Goal: Information Seeking & Learning: Check status

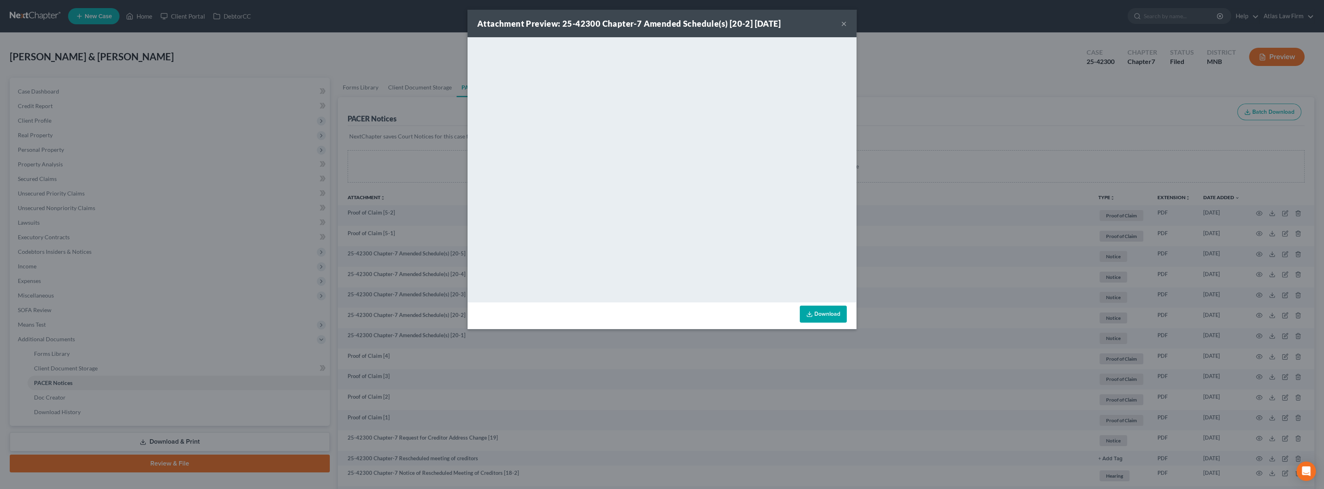
drag, startPoint x: 844, startPoint y: 21, endPoint x: 325, endPoint y: 15, distance: 519.3
click at [844, 21] on button "×" at bounding box center [844, 24] width 6 height 10
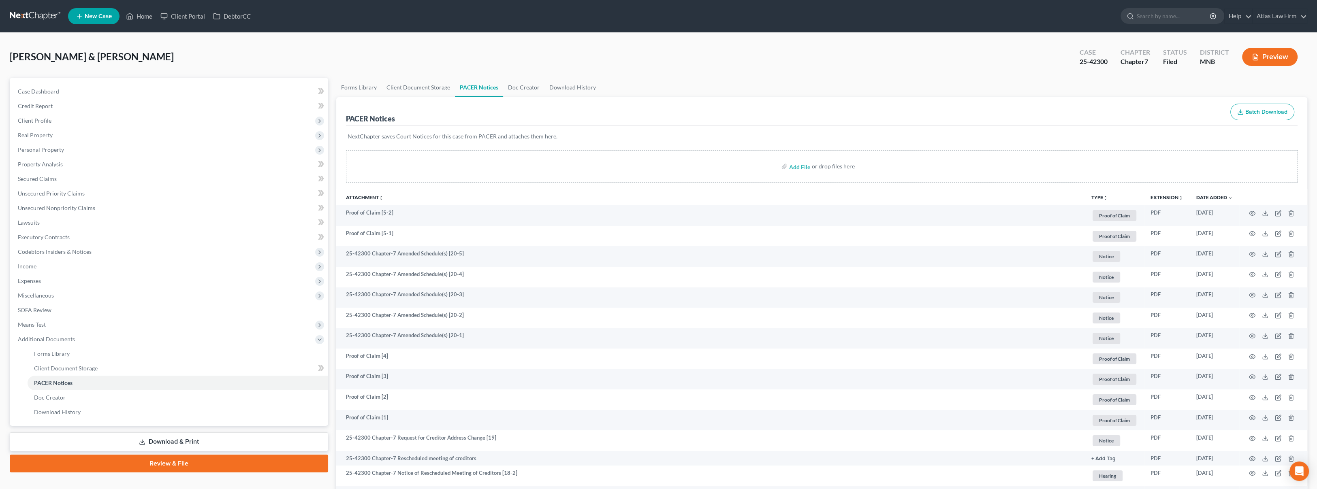
click at [17, 19] on link at bounding box center [36, 16] width 52 height 15
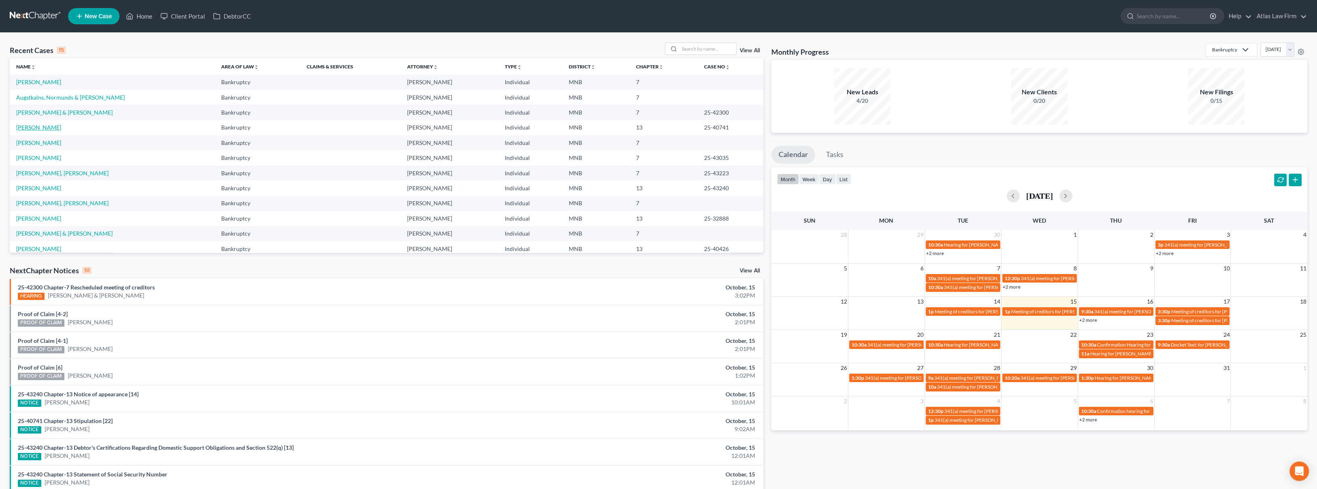
click at [52, 128] on link "Scaramuzza, Beth" at bounding box center [38, 127] width 45 height 7
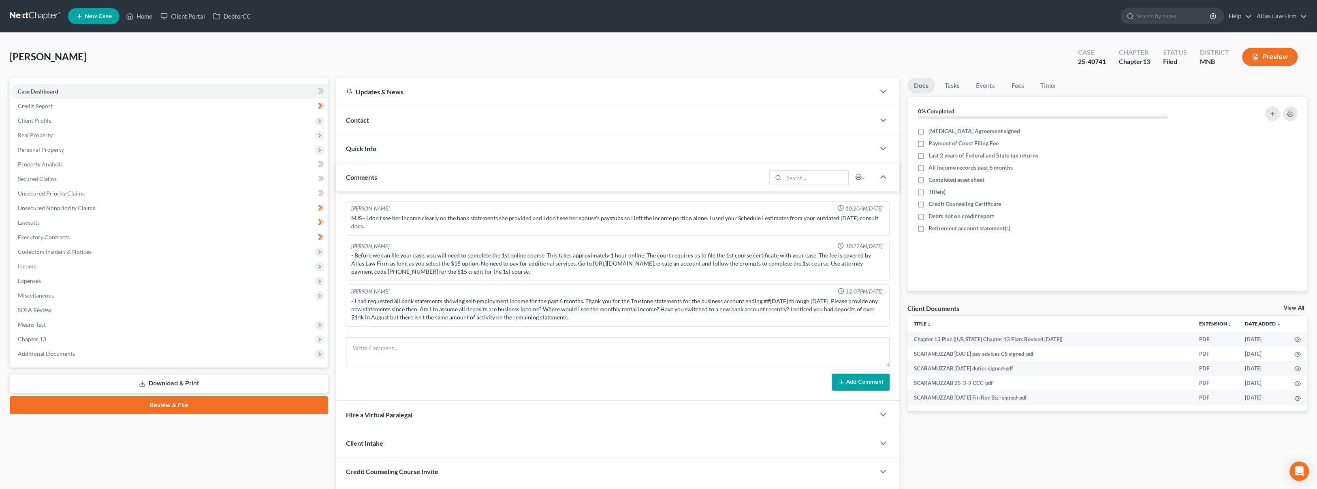
scroll to position [492, 0]
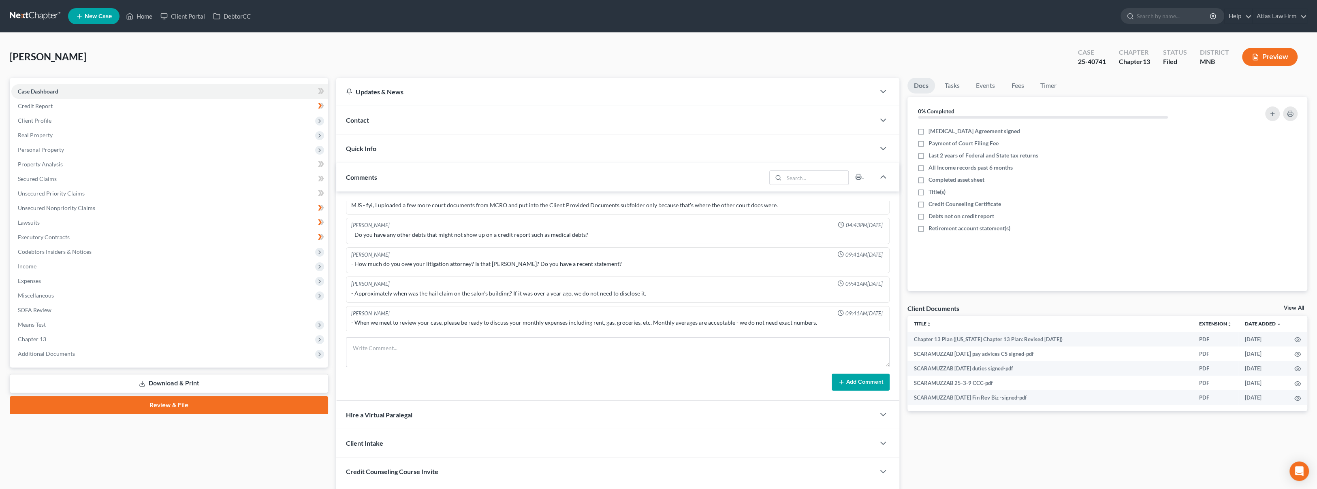
click at [85, 355] on span "Additional Documents" at bounding box center [169, 354] width 317 height 15
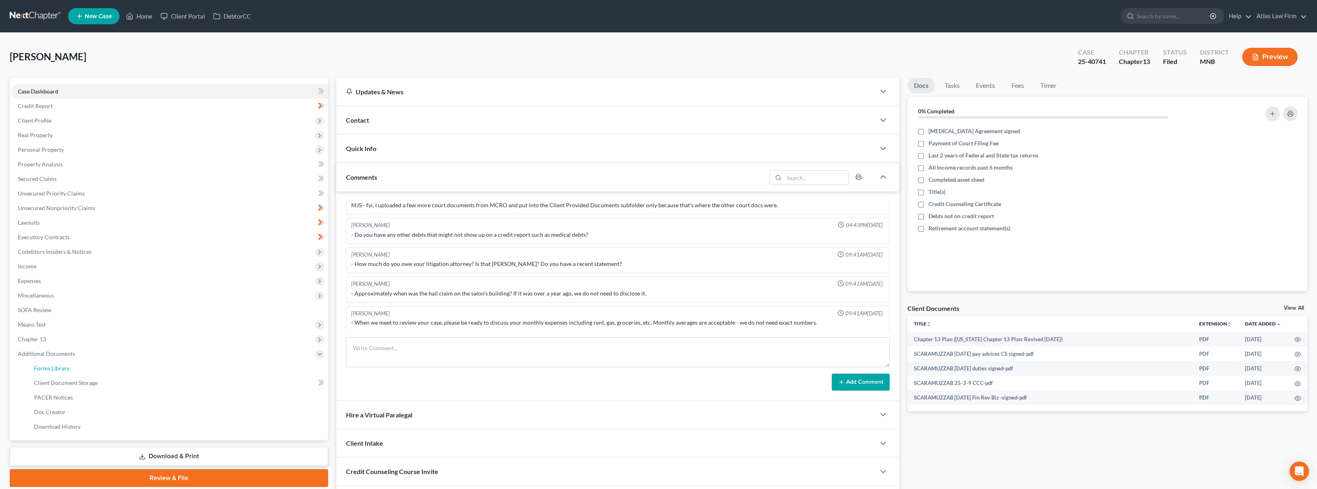
click at [97, 364] on link "Forms Library" at bounding box center [178, 368] width 301 height 15
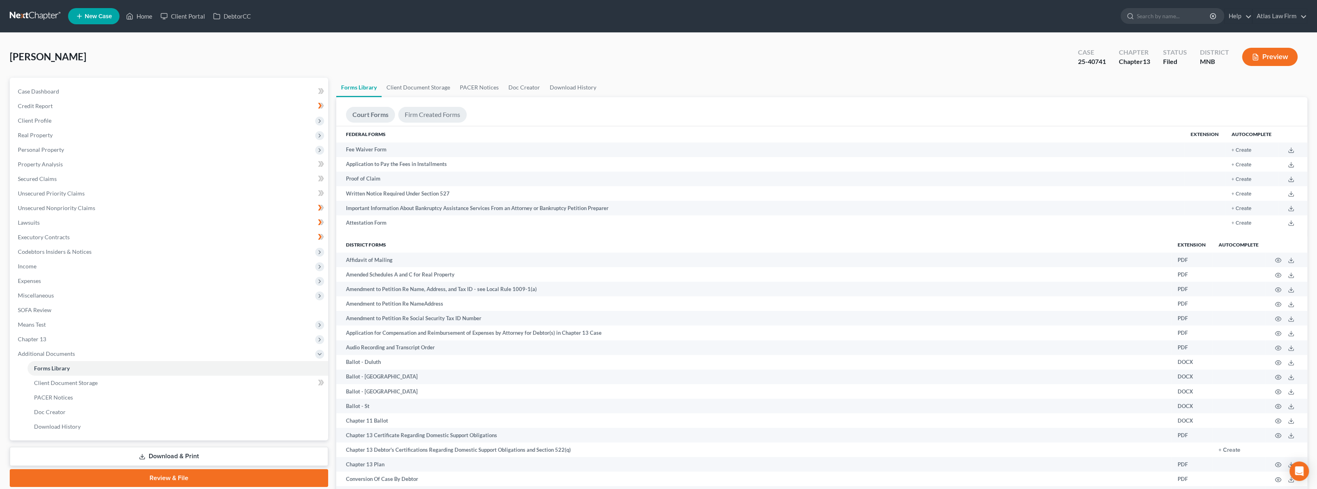
click at [437, 111] on link "Firm Created Forms" at bounding box center [432, 115] width 68 height 16
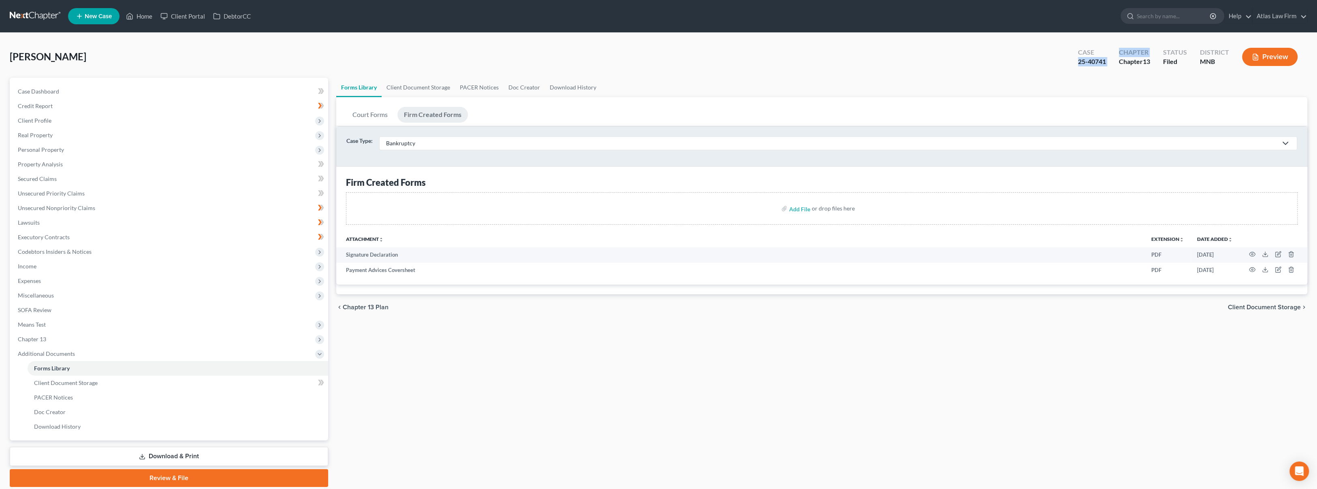
drag, startPoint x: 1113, startPoint y: 62, endPoint x: 1084, endPoint y: 66, distance: 29.3
click at [1079, 65] on div "Case 25-40741 Chapter Chapter 13 Status Filed District MNB Preview" at bounding box center [1189, 58] width 236 height 24
click at [1100, 74] on div "Scaramuzza, Beth Upgraded Case 25-40741 Chapter Chapter 13 Status Filed Distric…" at bounding box center [658, 60] width 1297 height 35
click at [1086, 65] on div "Case 25-40741" at bounding box center [1091, 58] width 41 height 24
drag, startPoint x: 1100, startPoint y: 62, endPoint x: 1075, endPoint y: 68, distance: 26.2
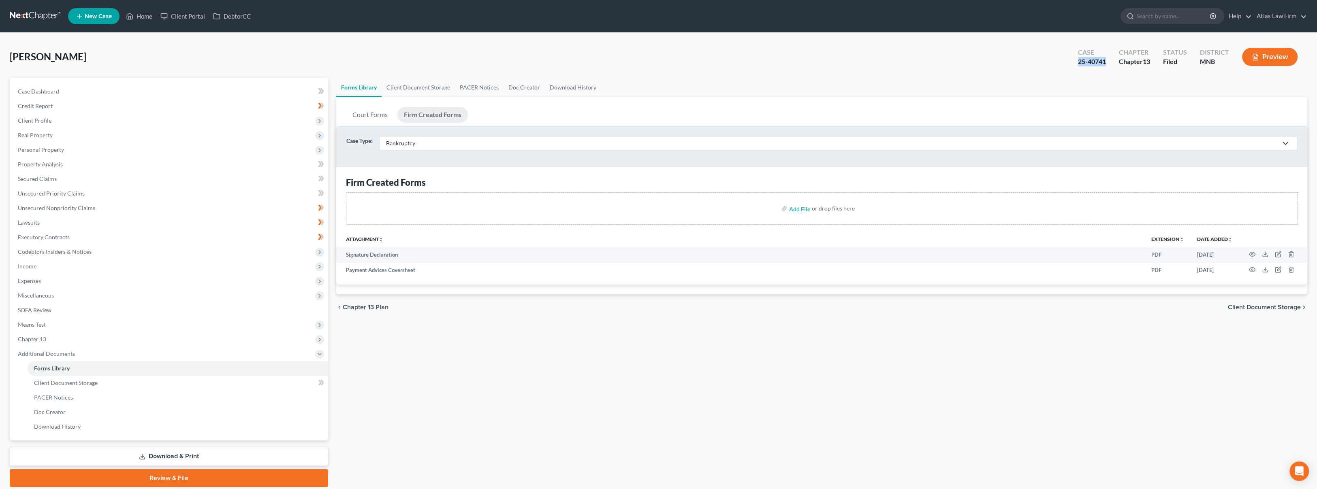
click at [1075, 68] on div "Case 25-40741" at bounding box center [1091, 58] width 41 height 24
copy div "25-40741"
click at [1251, 256] on icon "button" at bounding box center [1252, 254] width 6 height 6
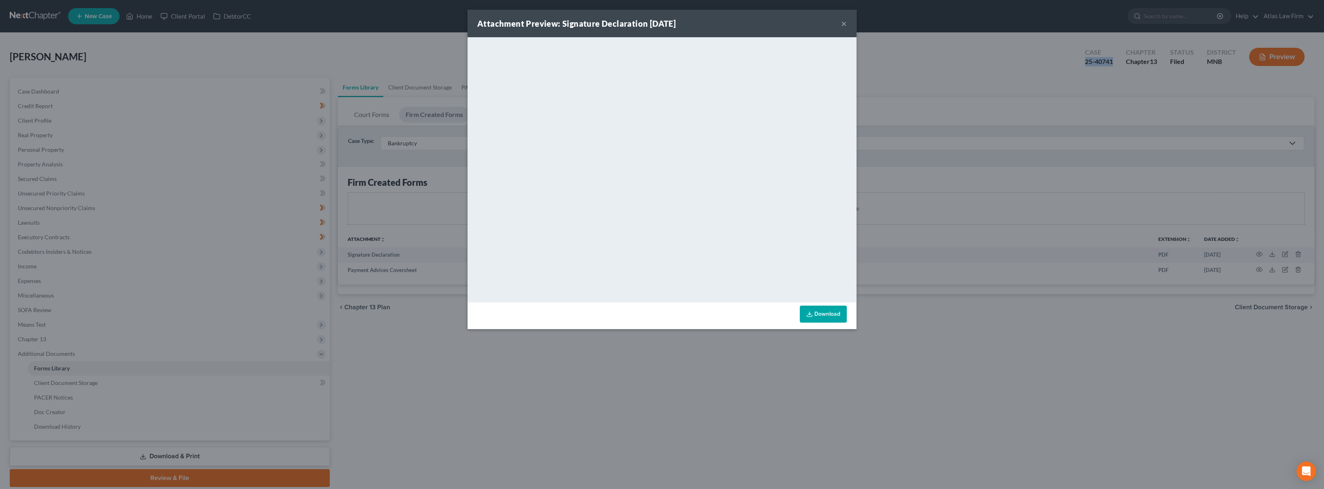
click at [843, 23] on button "×" at bounding box center [844, 24] width 6 height 10
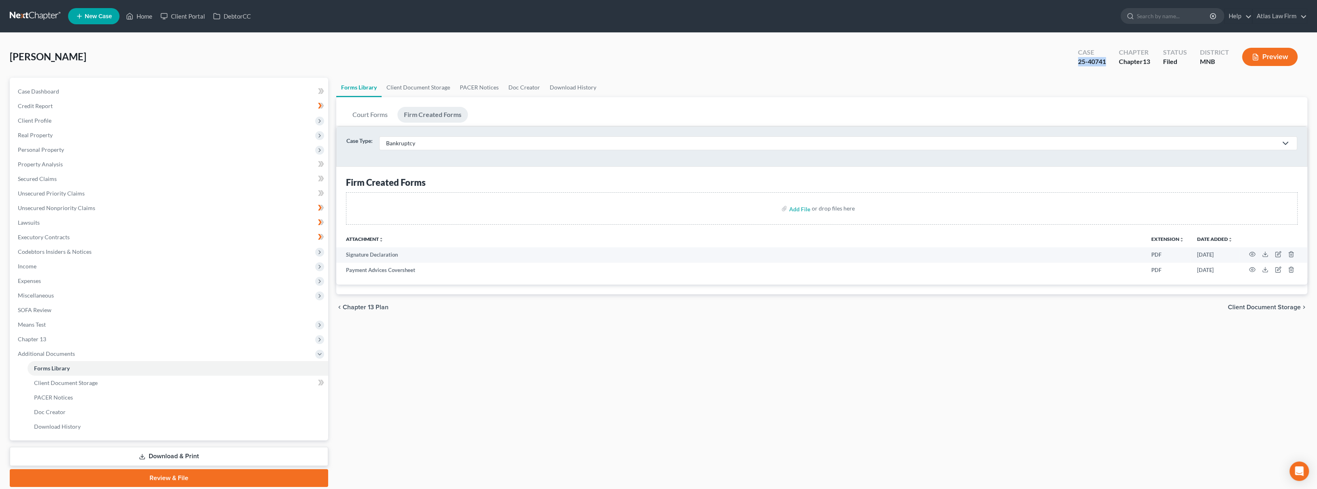
click at [43, 17] on link at bounding box center [36, 16] width 52 height 15
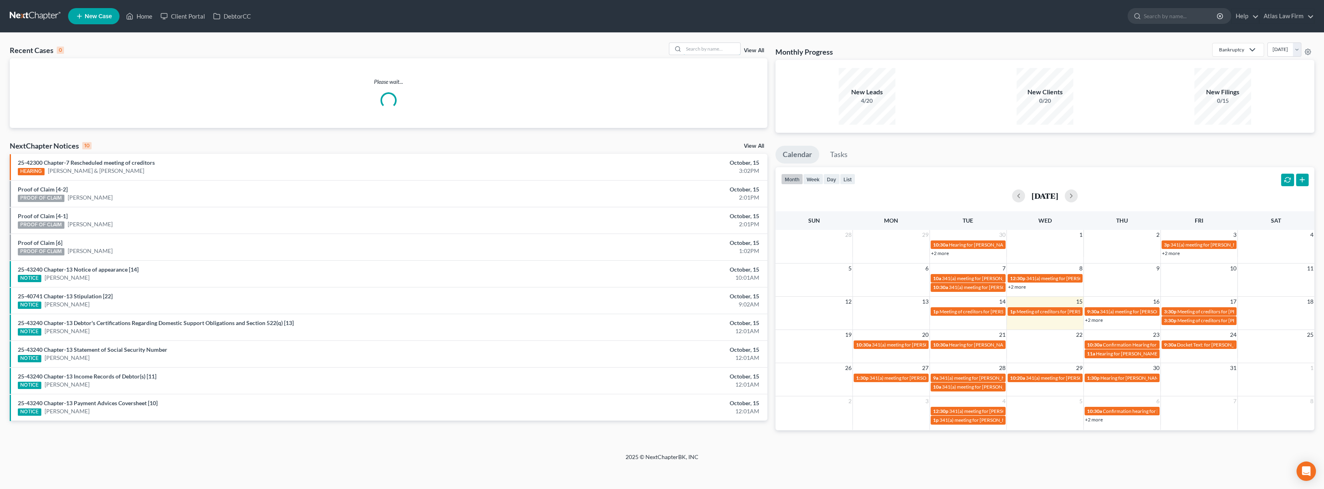
click at [690, 48] on input "search" at bounding box center [711, 49] width 57 height 12
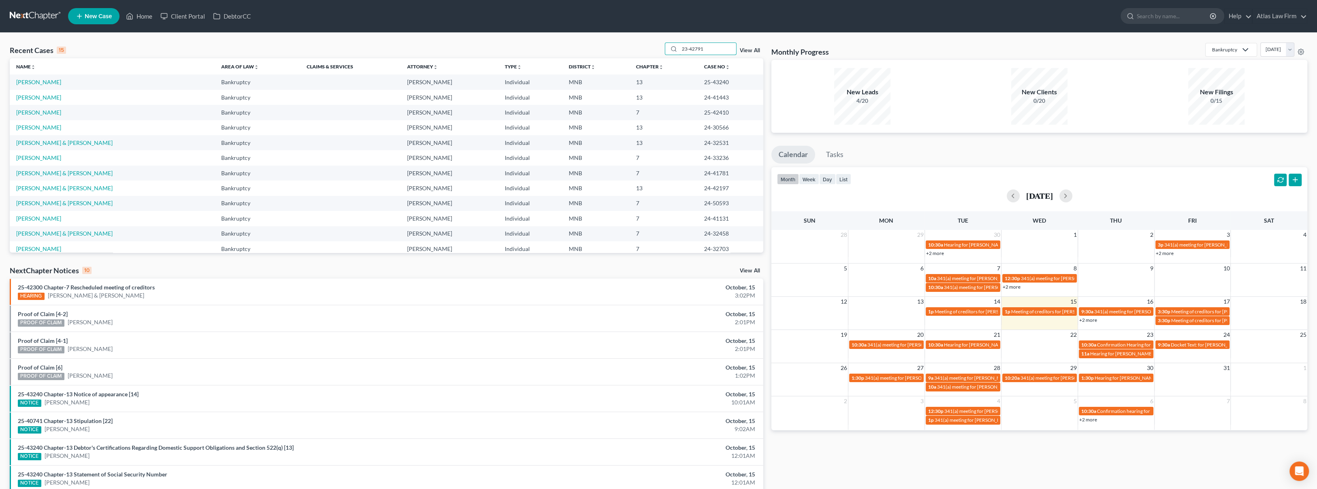
type input "23-42791"
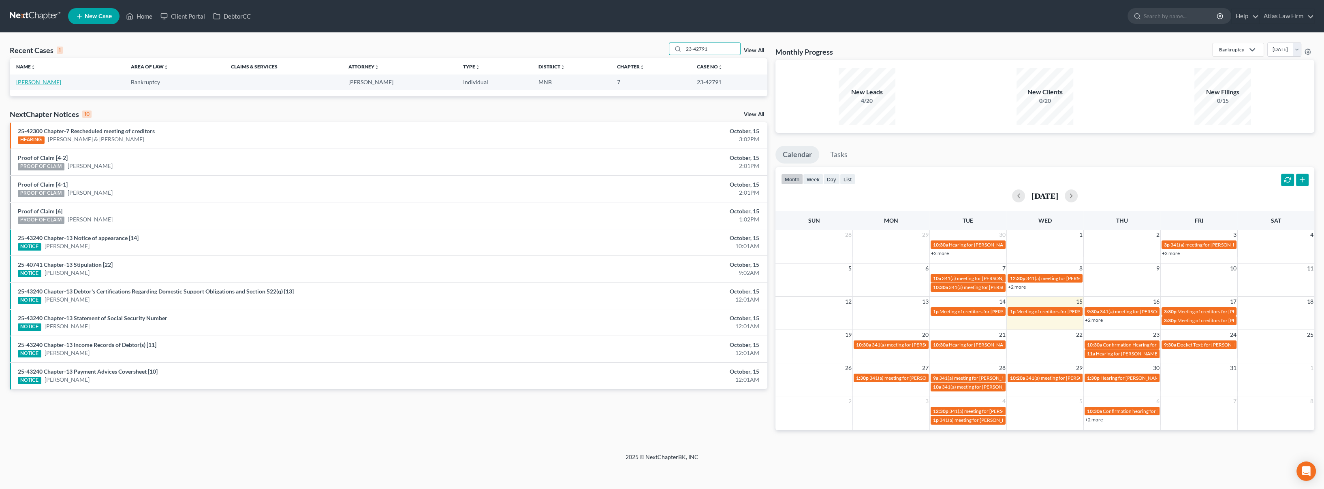
click at [40, 80] on link "Mohamed, Garad" at bounding box center [38, 82] width 45 height 7
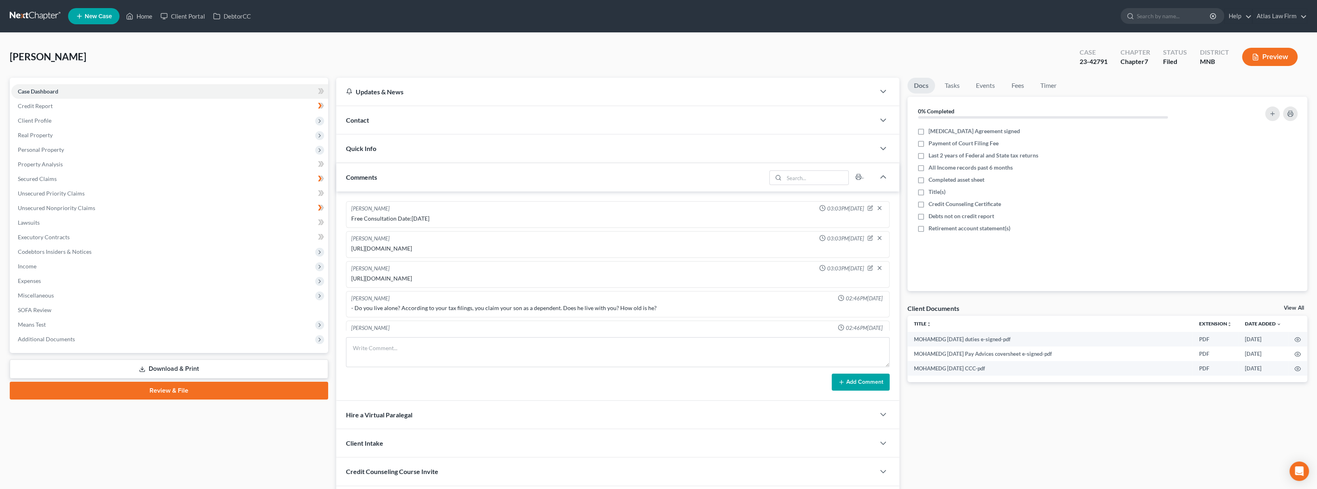
scroll to position [463, 0]
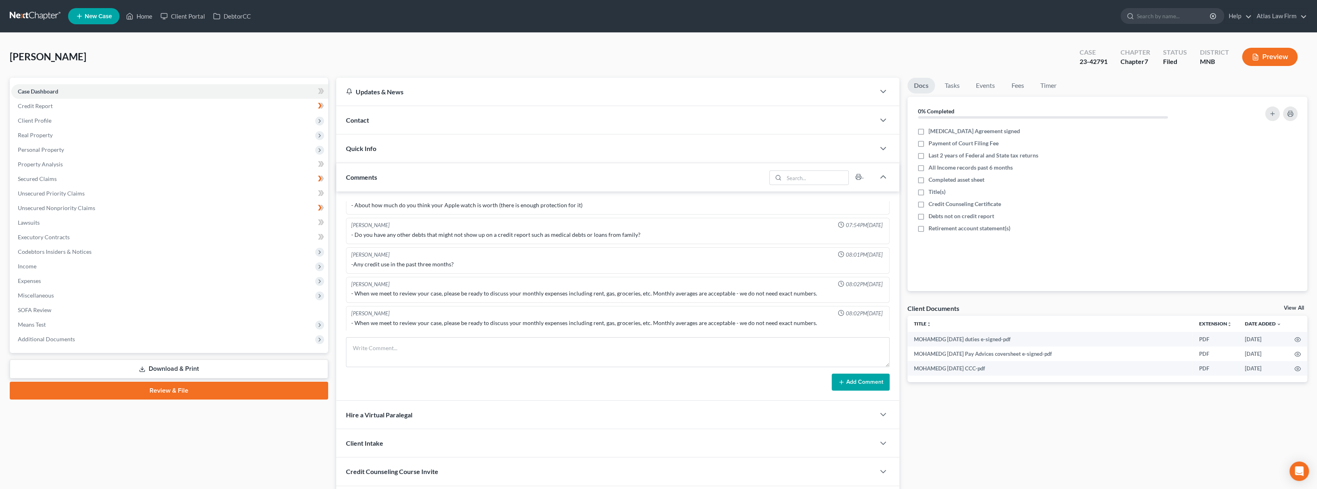
click at [78, 338] on span "Additional Documents" at bounding box center [169, 339] width 317 height 15
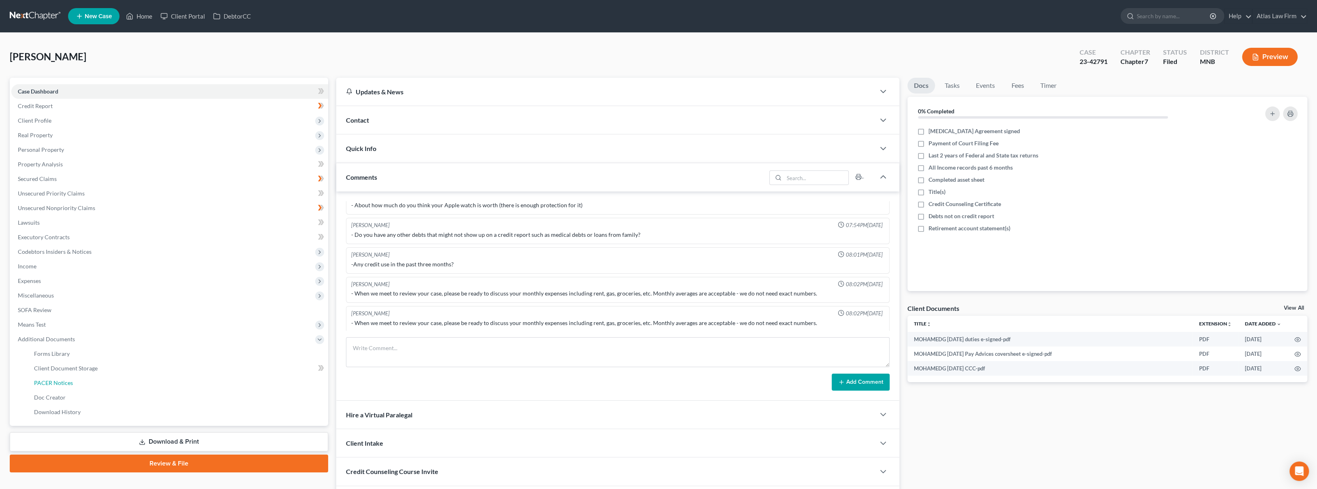
click at [91, 378] on link "PACER Notices" at bounding box center [178, 383] width 301 height 15
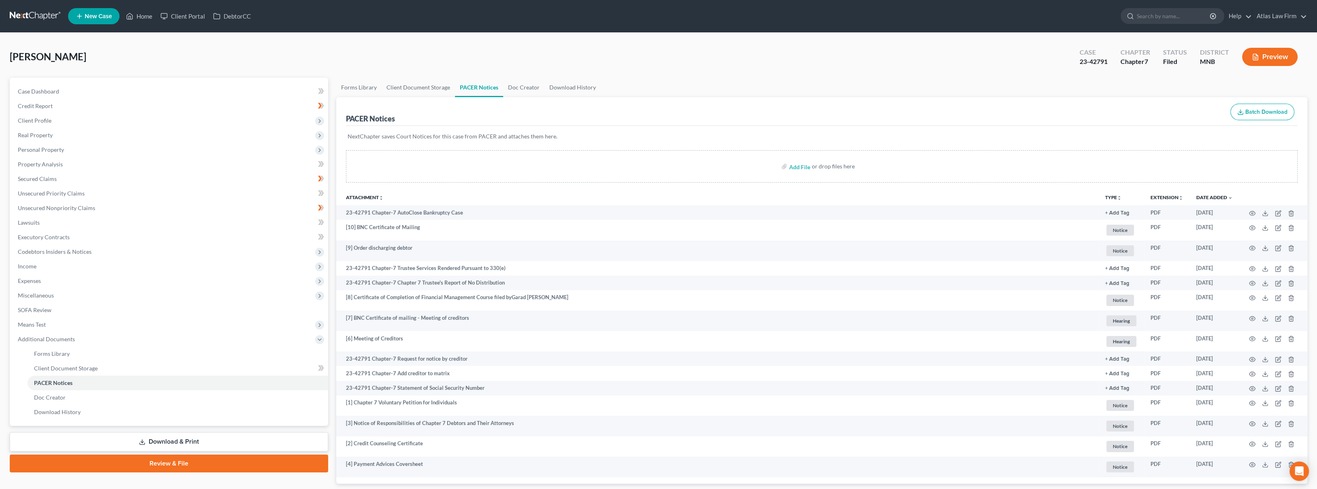
click at [36, 26] on nav "Home New Case Client Portal DebtorCC Atlas Law Firm msheridan@atlasfirm.com My …" at bounding box center [658, 16] width 1317 height 32
click at [39, 16] on link at bounding box center [36, 16] width 52 height 15
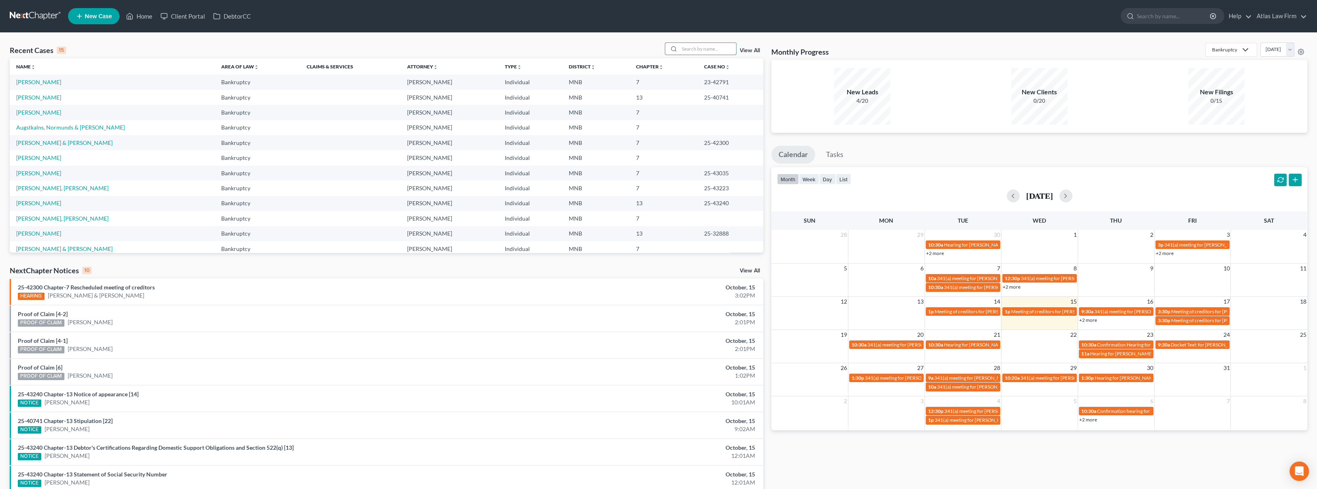
click at [701, 49] on input "search" at bounding box center [707, 49] width 57 height 12
click at [41, 98] on link "Scaramuzza, Beth" at bounding box center [38, 97] width 45 height 7
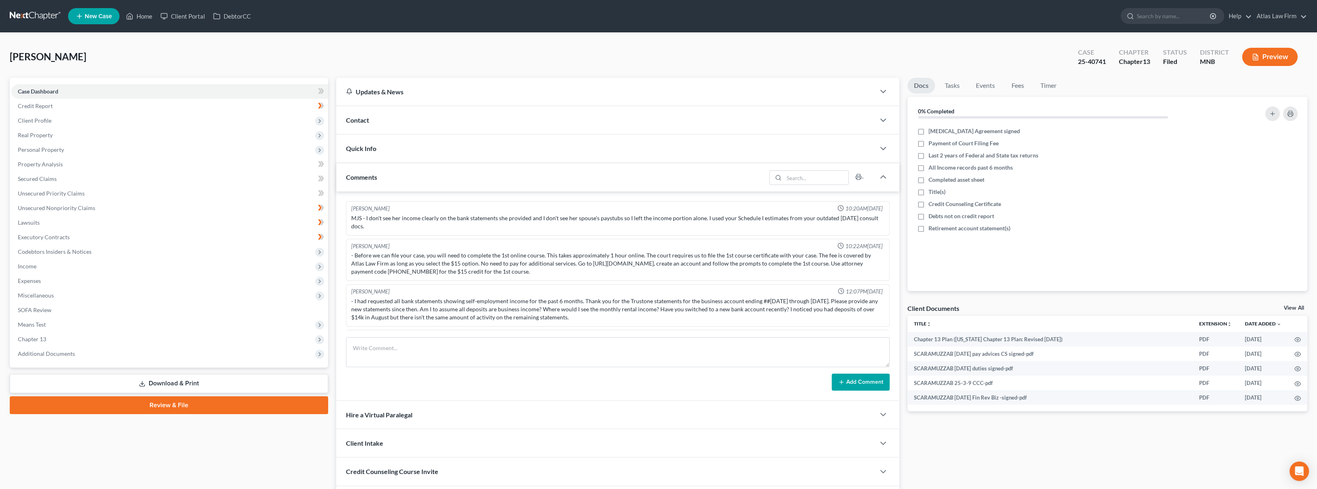
scroll to position [492, 0]
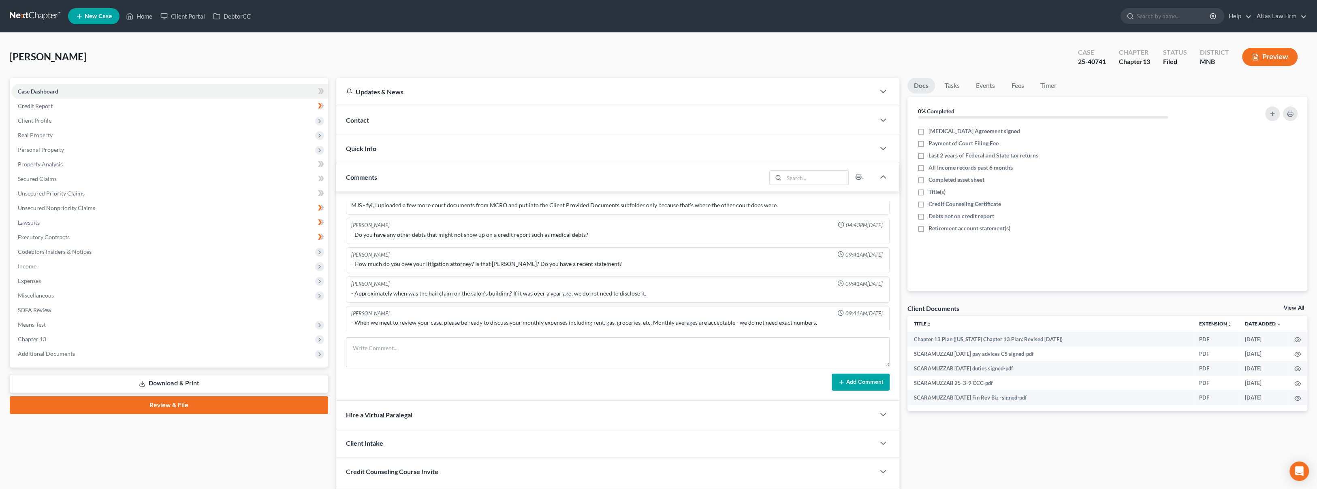
click at [86, 137] on span "Real Property" at bounding box center [169, 135] width 317 height 15
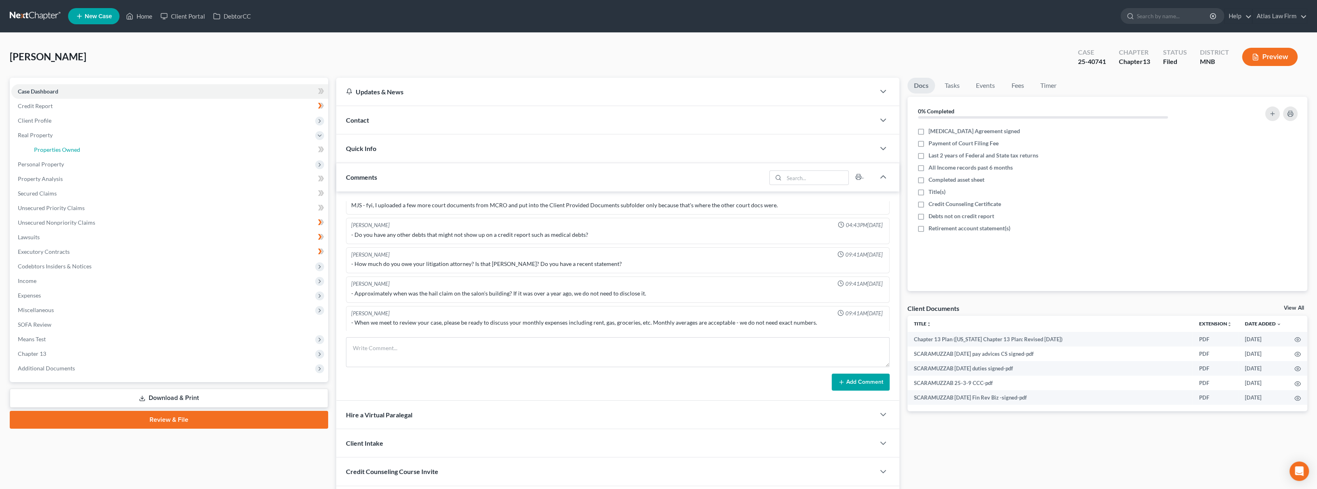
click at [85, 145] on link "Properties Owned" at bounding box center [178, 150] width 301 height 15
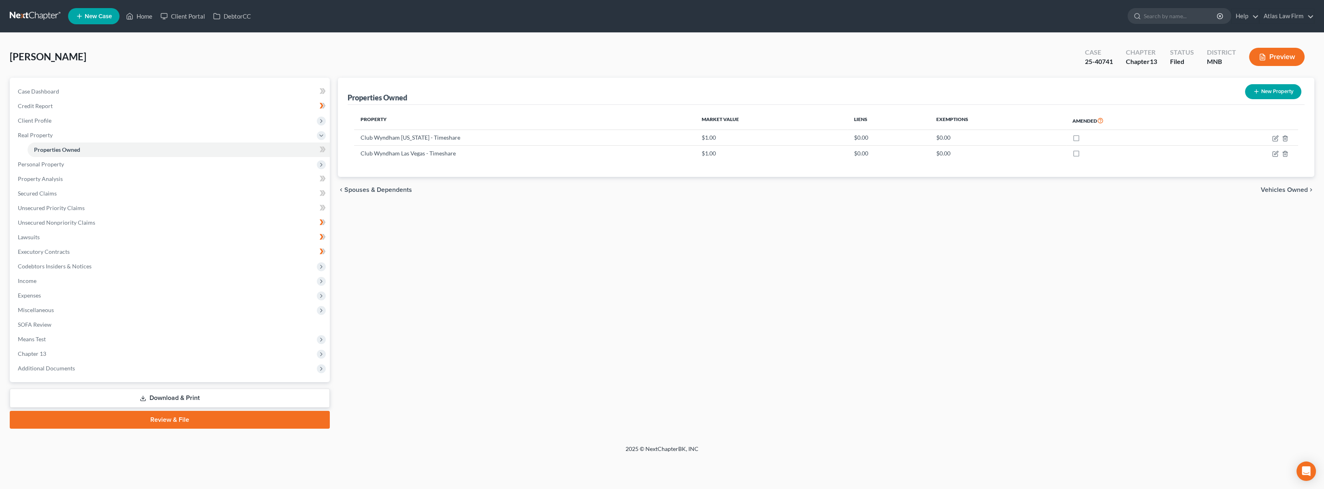
click at [87, 125] on span "Client Profile" at bounding box center [170, 120] width 318 height 15
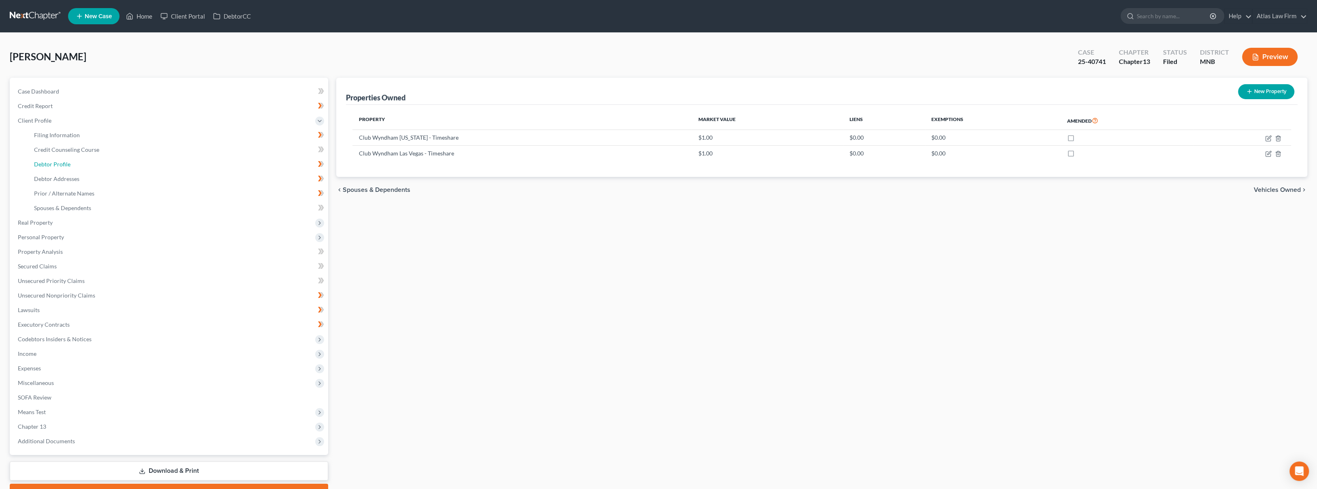
click at [90, 168] on link "Debtor Profile" at bounding box center [178, 164] width 301 height 15
select select "1"
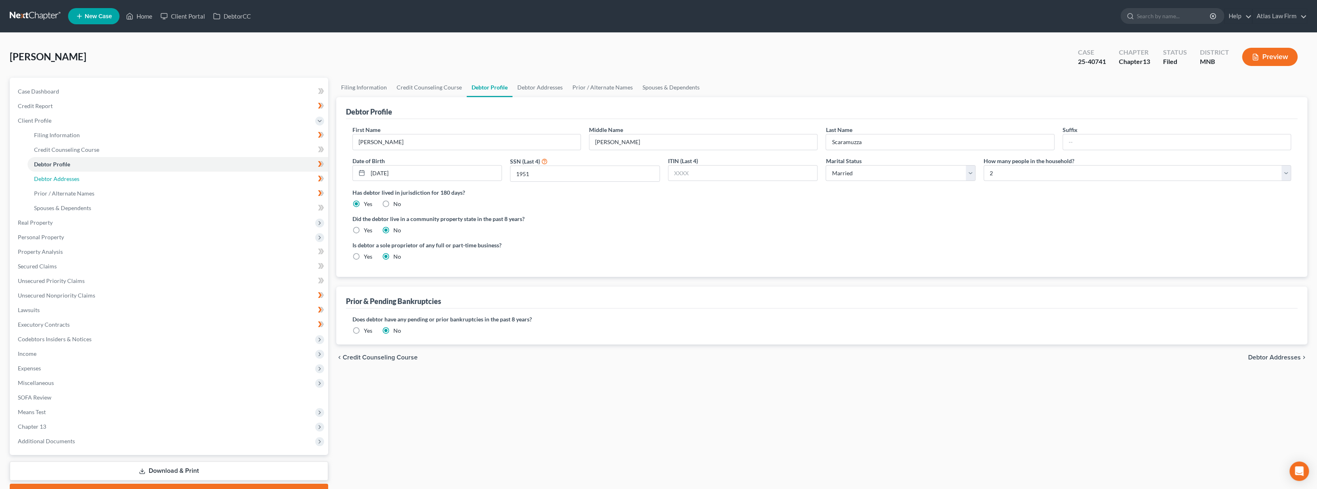
click at [90, 179] on link "Debtor Addresses" at bounding box center [178, 179] width 301 height 15
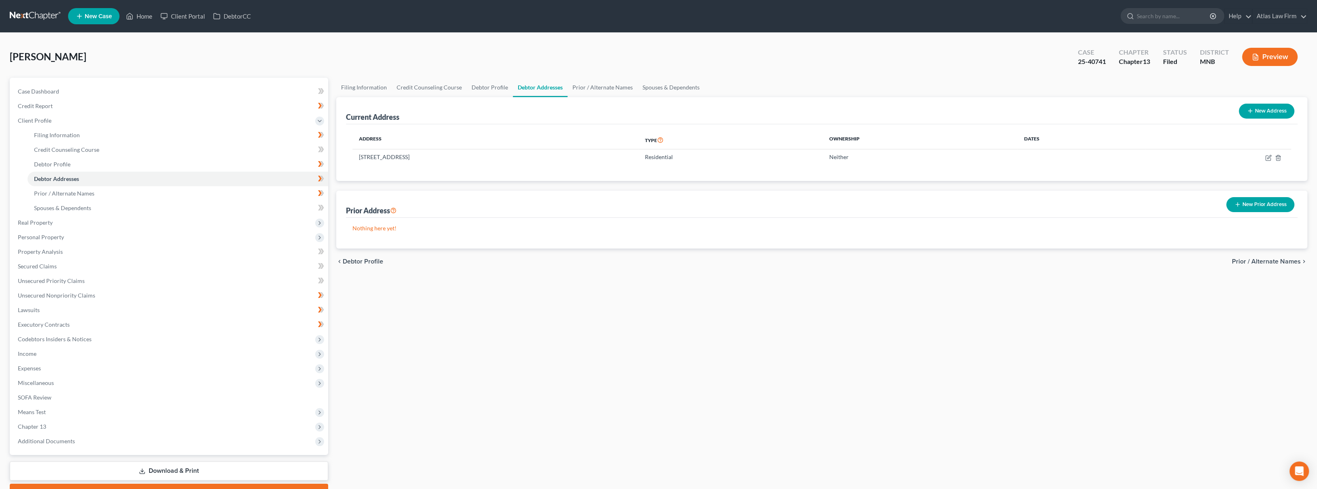
drag, startPoint x: 702, startPoint y: 62, endPoint x: 690, endPoint y: 58, distance: 12.4
click at [703, 62] on div "Scaramuzza, Beth Upgraded Case 25-40741 Chapter Chapter 13 Status Filed Distric…" at bounding box center [658, 60] width 1297 height 35
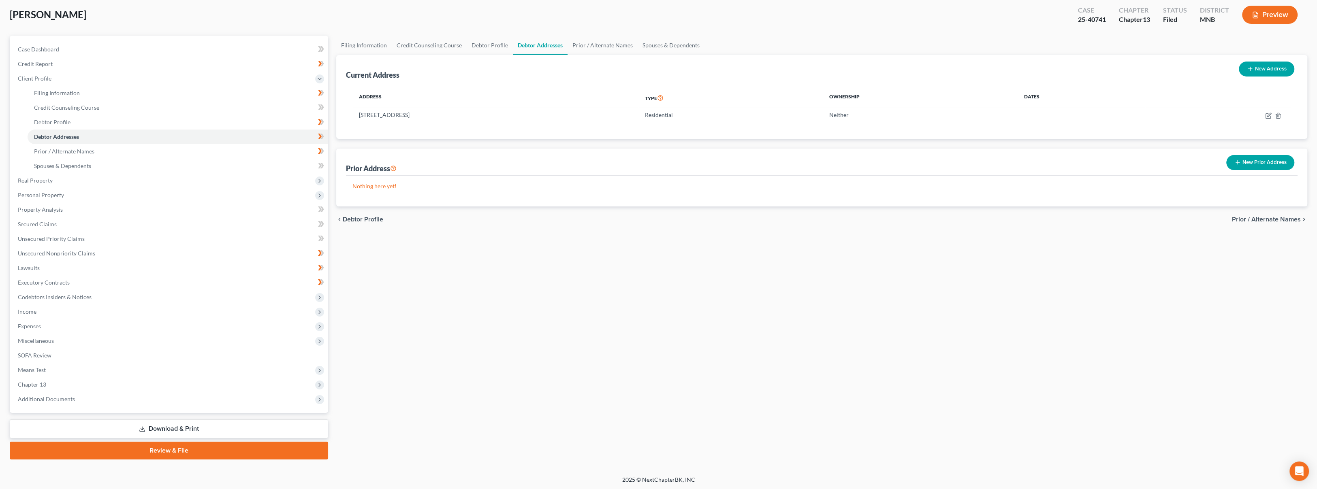
click at [96, 399] on span "Additional Documents" at bounding box center [169, 399] width 317 height 15
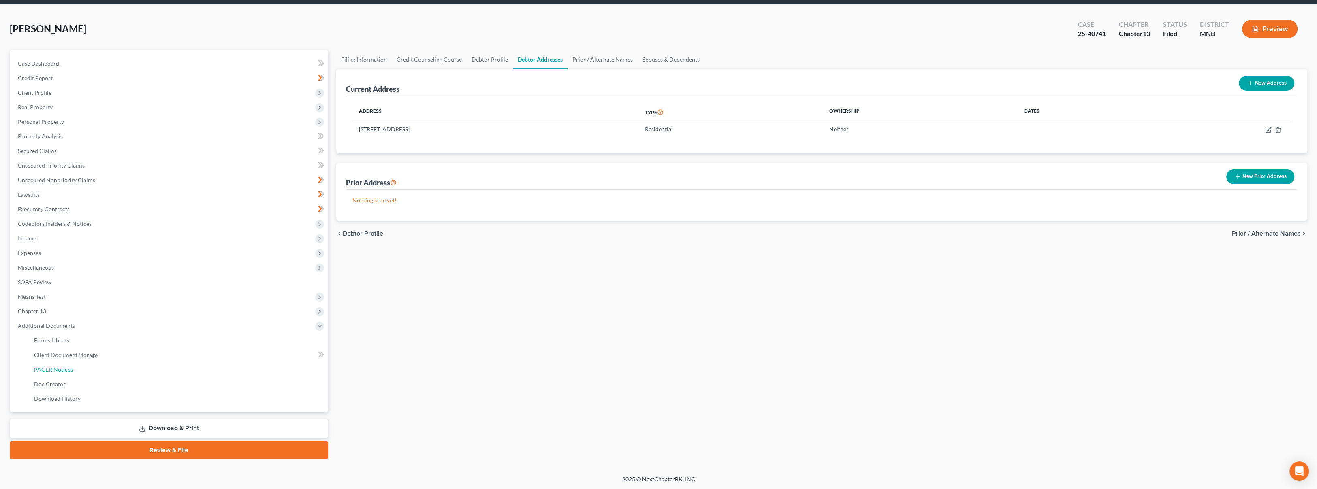
click at [98, 372] on link "PACER Notices" at bounding box center [178, 370] width 301 height 15
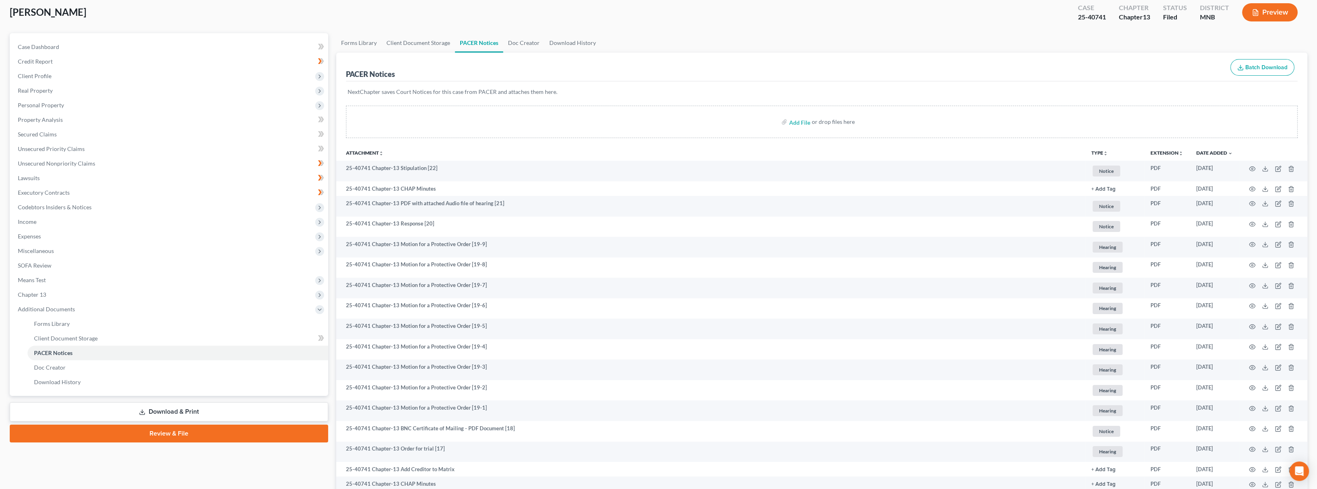
scroll to position [45, 0]
click at [1253, 191] on icon "button" at bounding box center [1252, 189] width 6 height 6
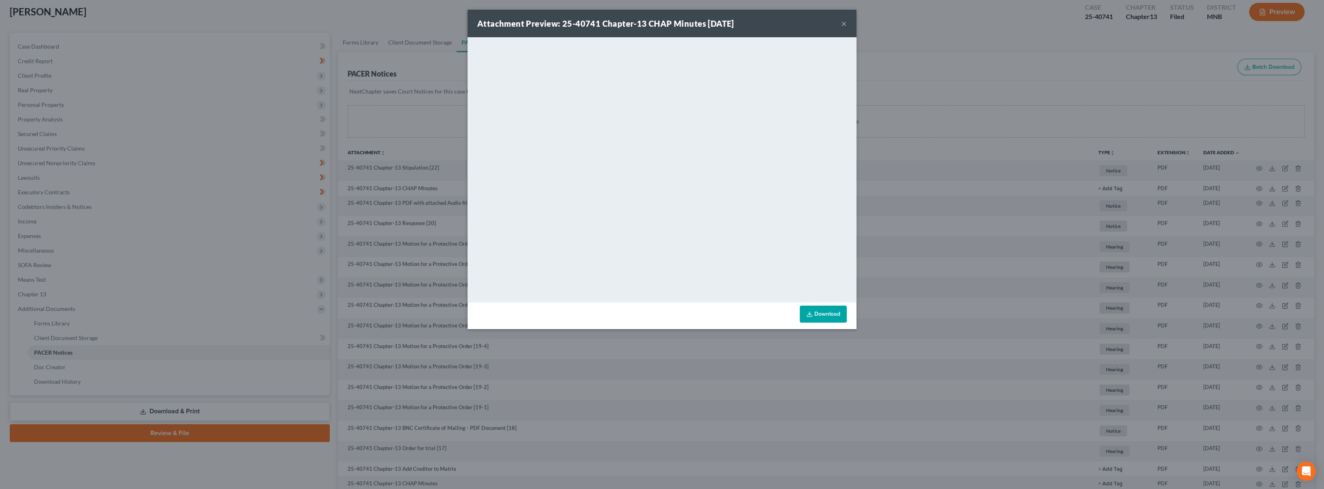
click at [848, 24] on div "Attachment Preview: 25-40741 Chapter-13 CHAP Minutes 09/18/2025 ×" at bounding box center [661, 24] width 389 height 28
click at [847, 23] on div "Attachment Preview: 25-40741 Chapter-13 CHAP Minutes 09/18/2025 ×" at bounding box center [661, 24] width 389 height 28
click at [842, 24] on button "×" at bounding box center [844, 24] width 6 height 10
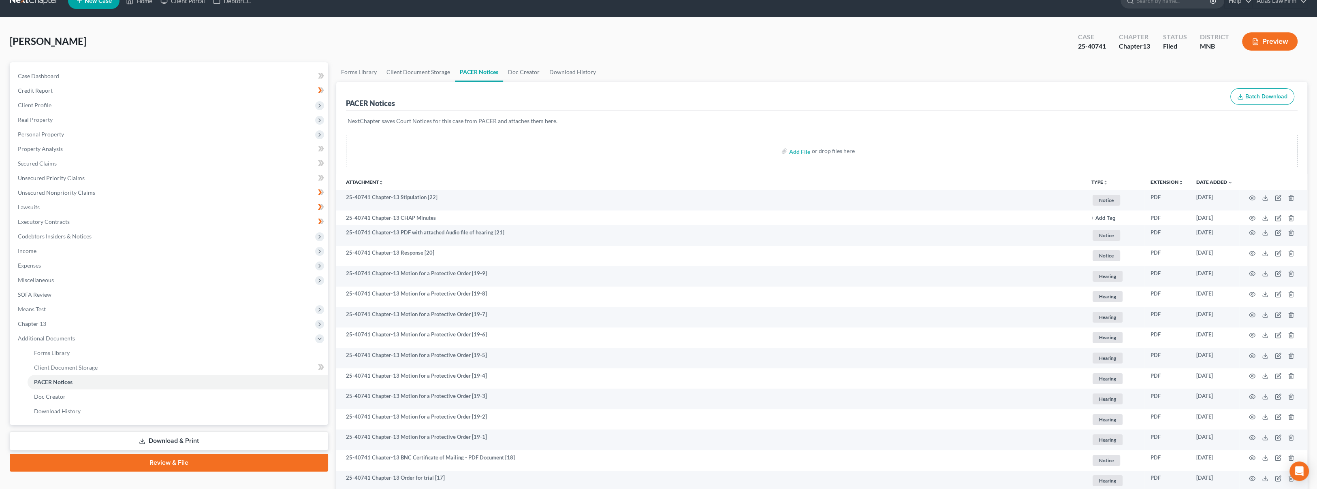
scroll to position [0, 0]
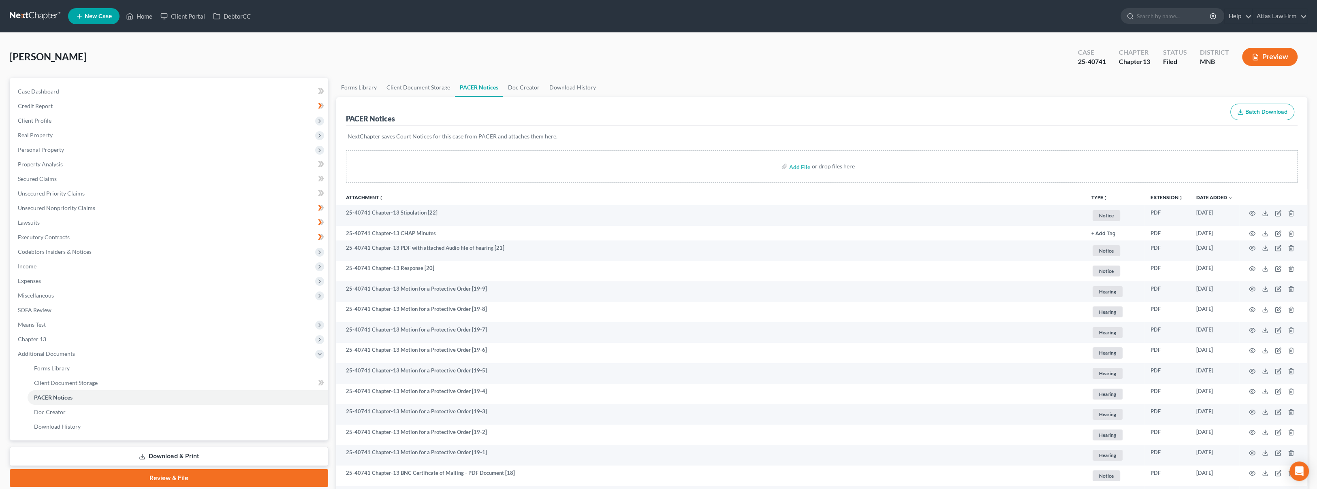
click at [49, 21] on link at bounding box center [36, 16] width 52 height 15
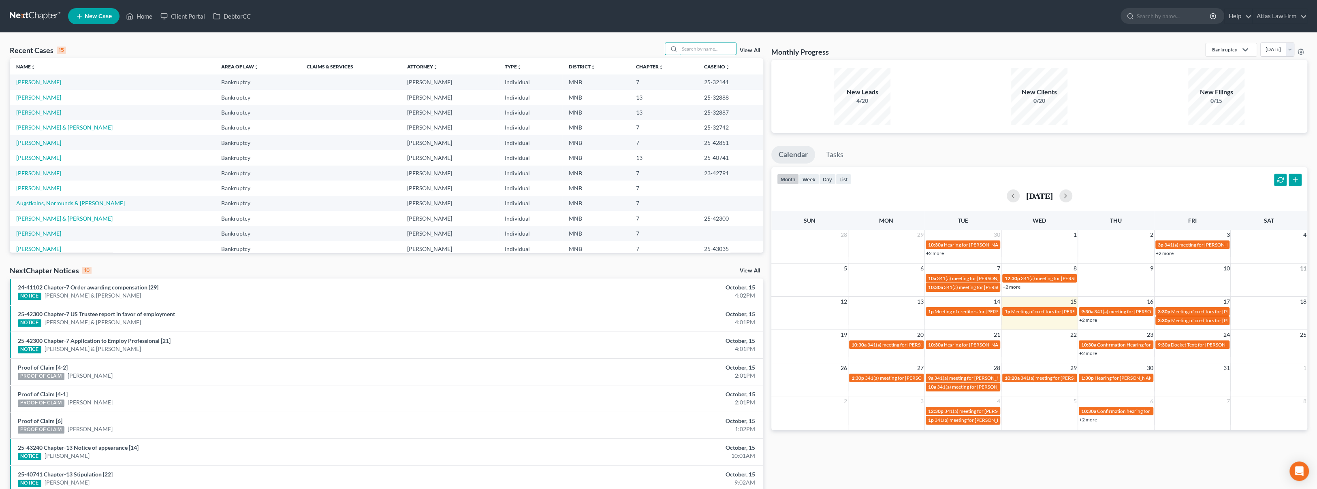
click at [714, 49] on input "search" at bounding box center [707, 49] width 57 height 12
type input "[PERSON_NAME]"
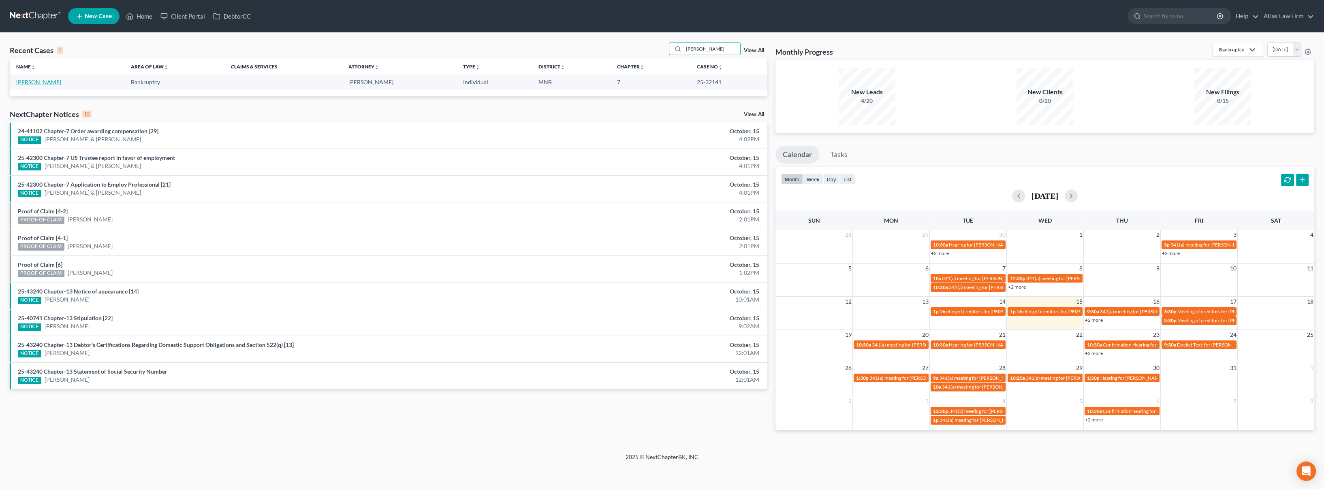
click at [45, 80] on link "[PERSON_NAME]" at bounding box center [38, 82] width 45 height 7
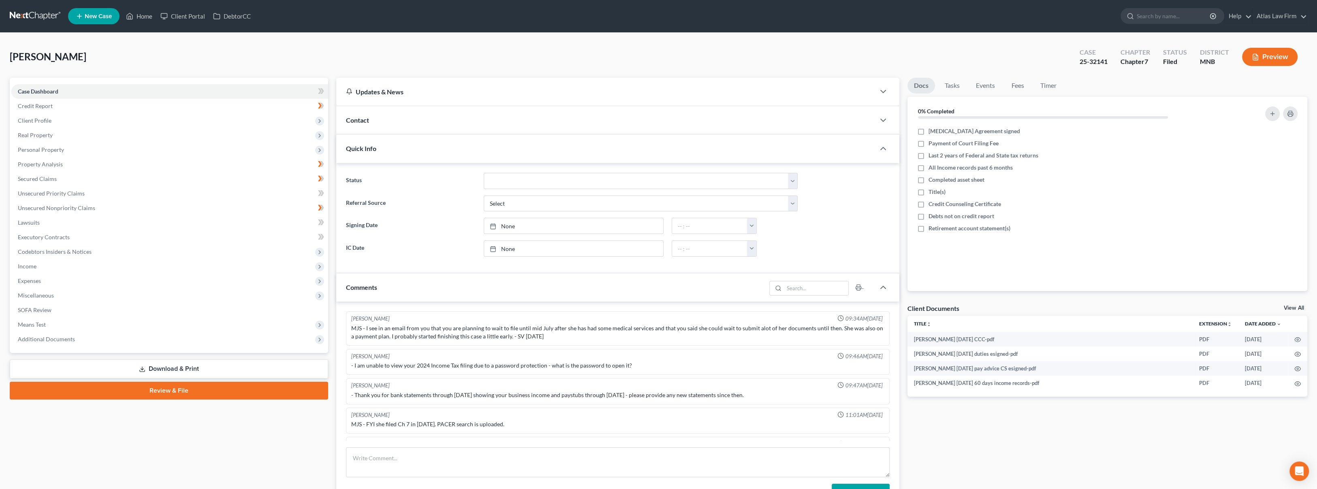
scroll to position [327, 0]
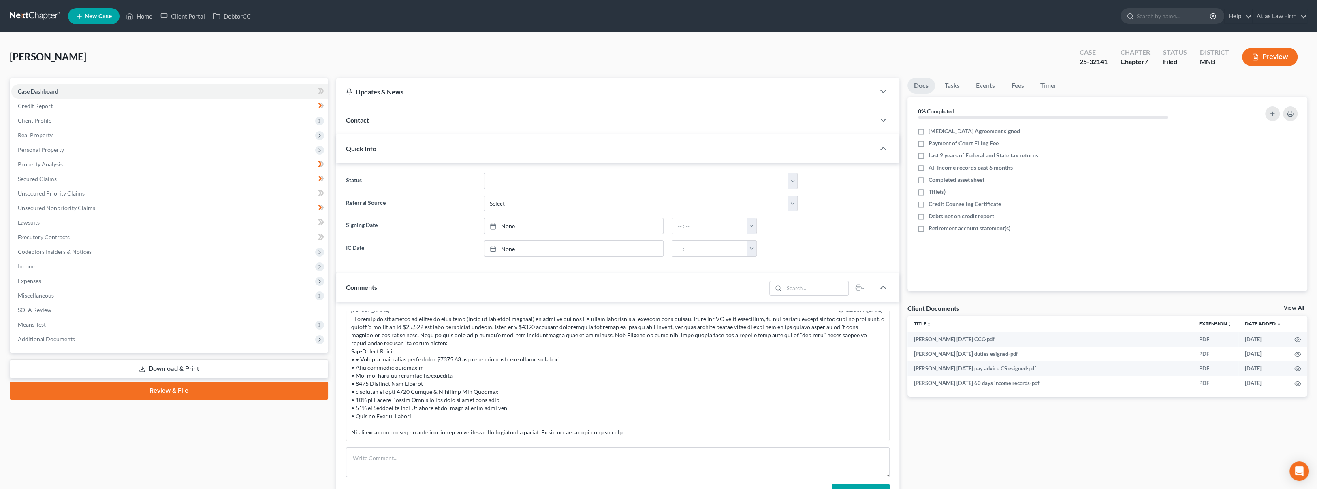
click at [77, 344] on span "Additional Documents" at bounding box center [169, 339] width 317 height 15
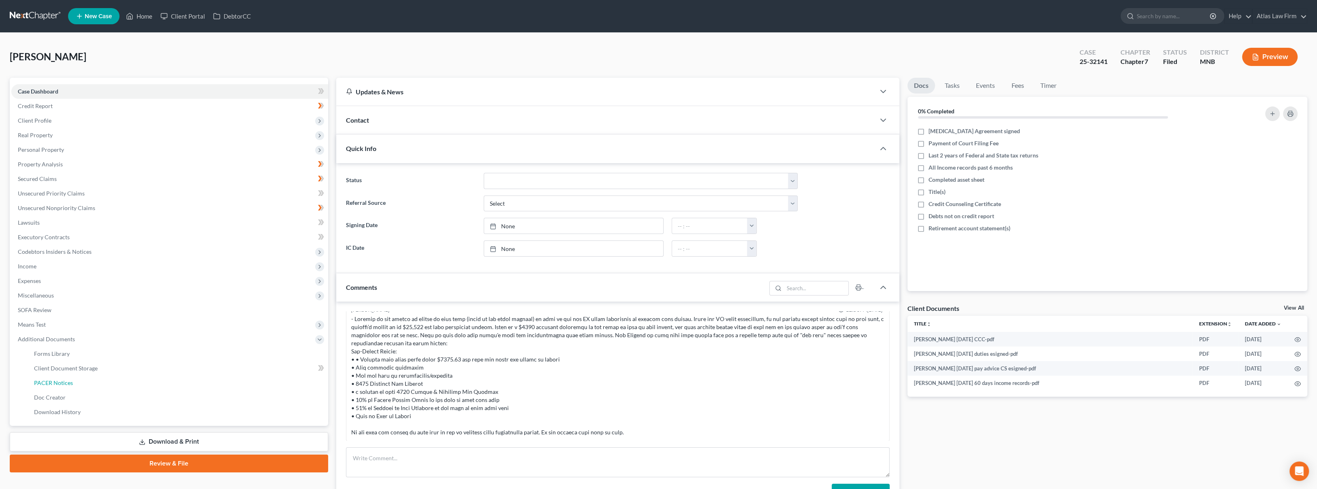
click at [89, 381] on link "PACER Notices" at bounding box center [178, 383] width 301 height 15
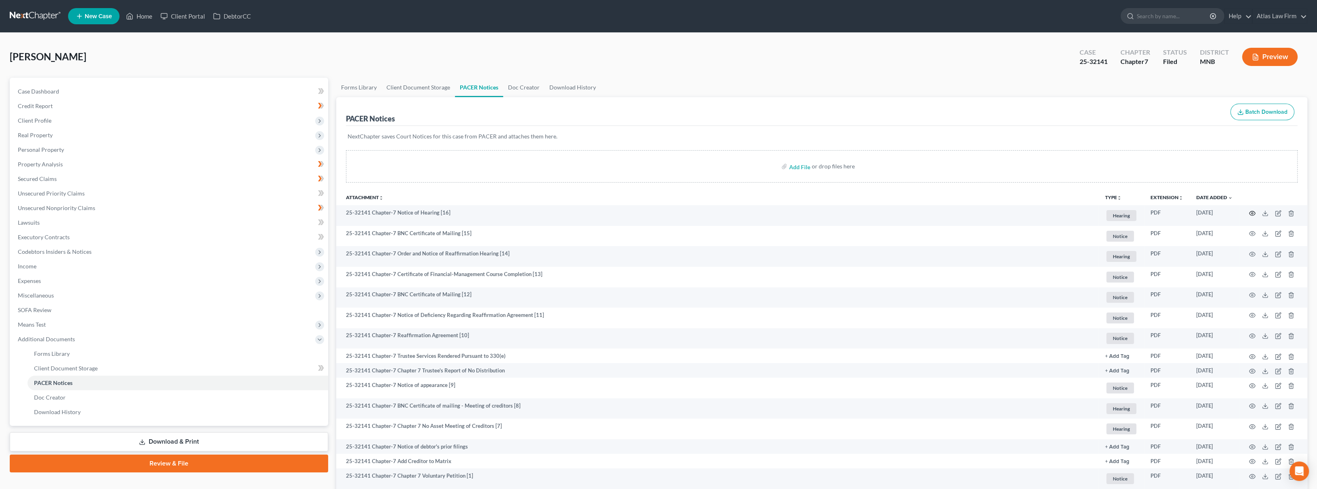
click at [1250, 213] on icon "button" at bounding box center [1252, 213] width 6 height 6
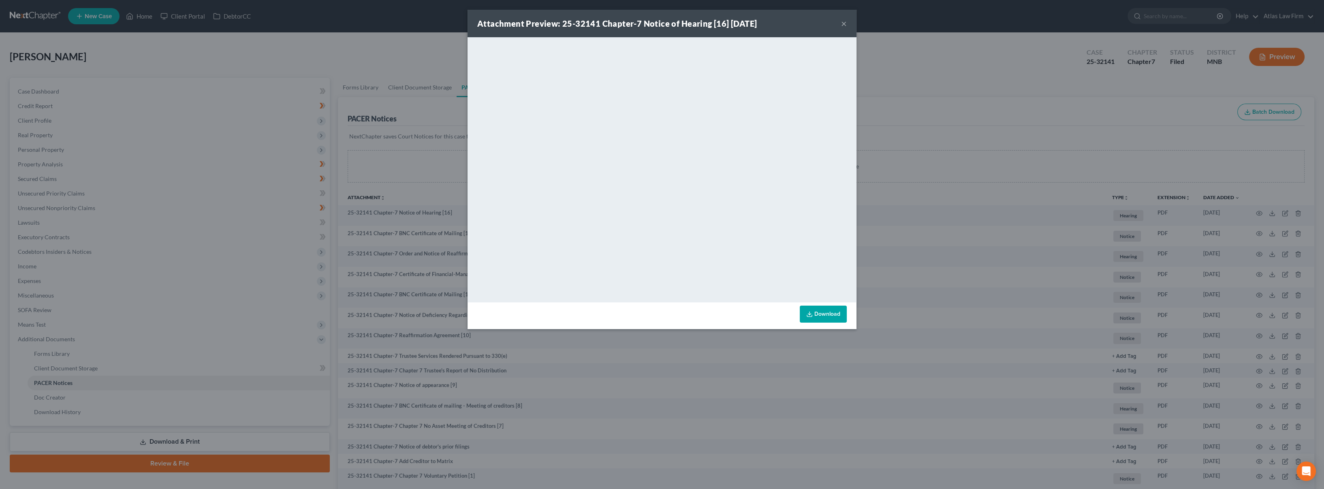
click at [842, 26] on button "×" at bounding box center [844, 24] width 6 height 10
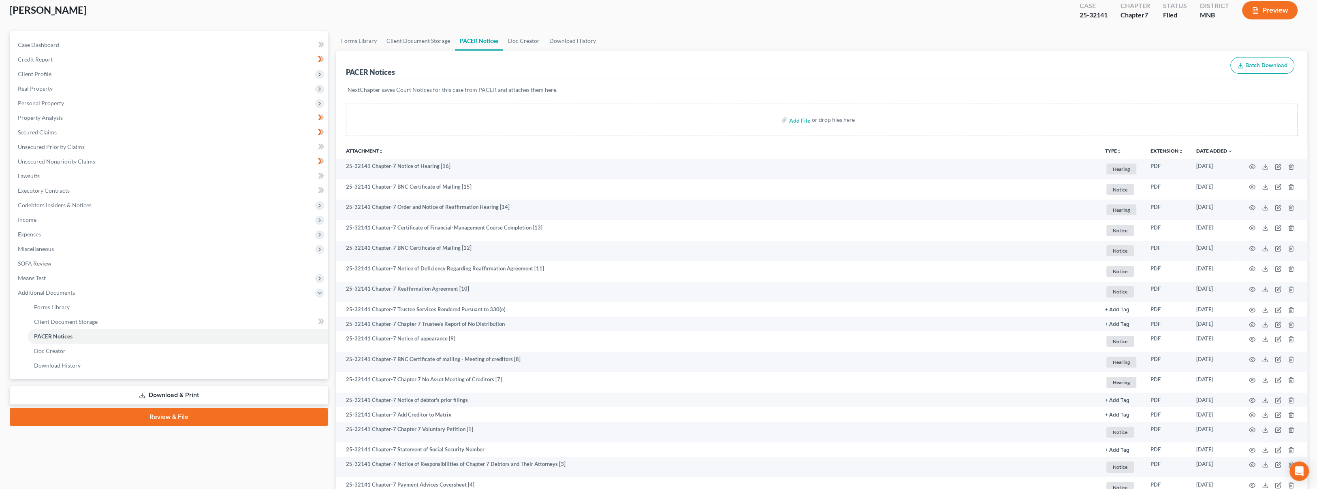
scroll to position [160, 0]
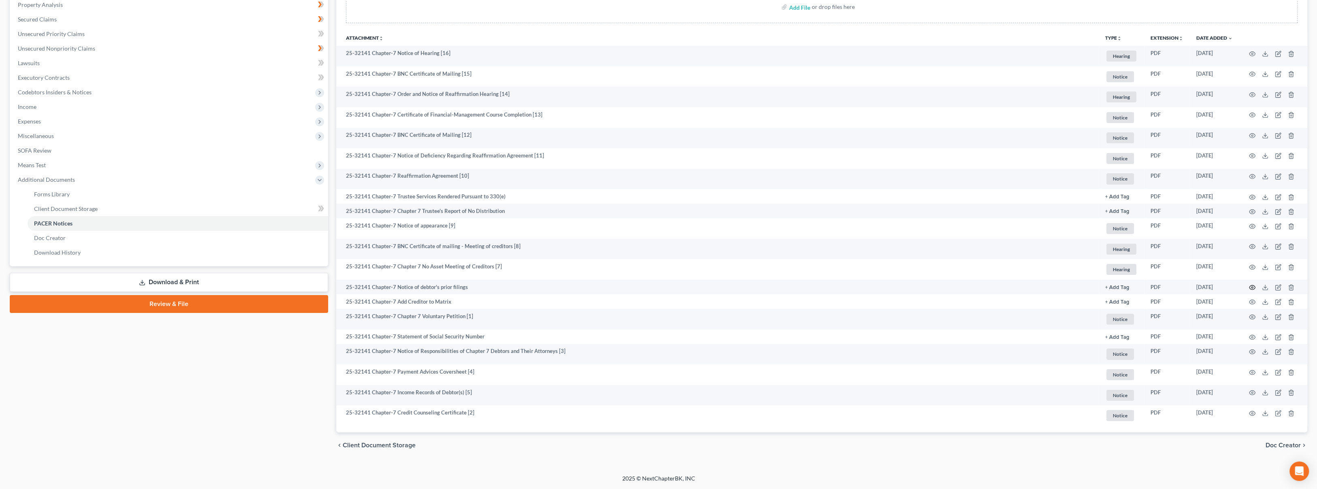
click at [1253, 288] on icon "button" at bounding box center [1252, 287] width 6 height 6
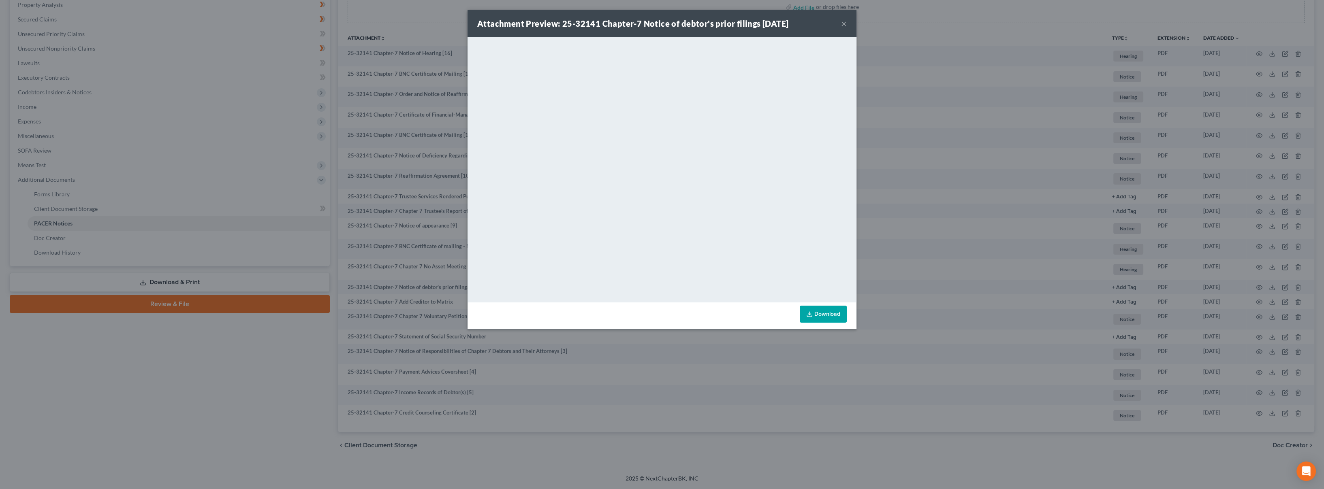
click at [846, 23] on button "×" at bounding box center [844, 24] width 6 height 10
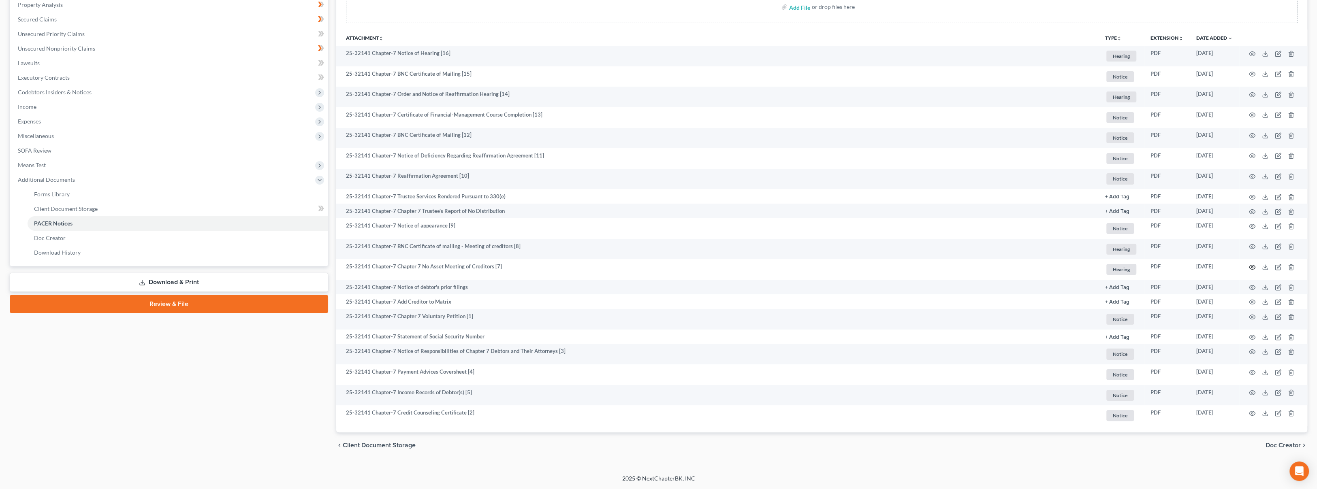
click at [1253, 266] on icon "button" at bounding box center [1252, 267] width 6 height 6
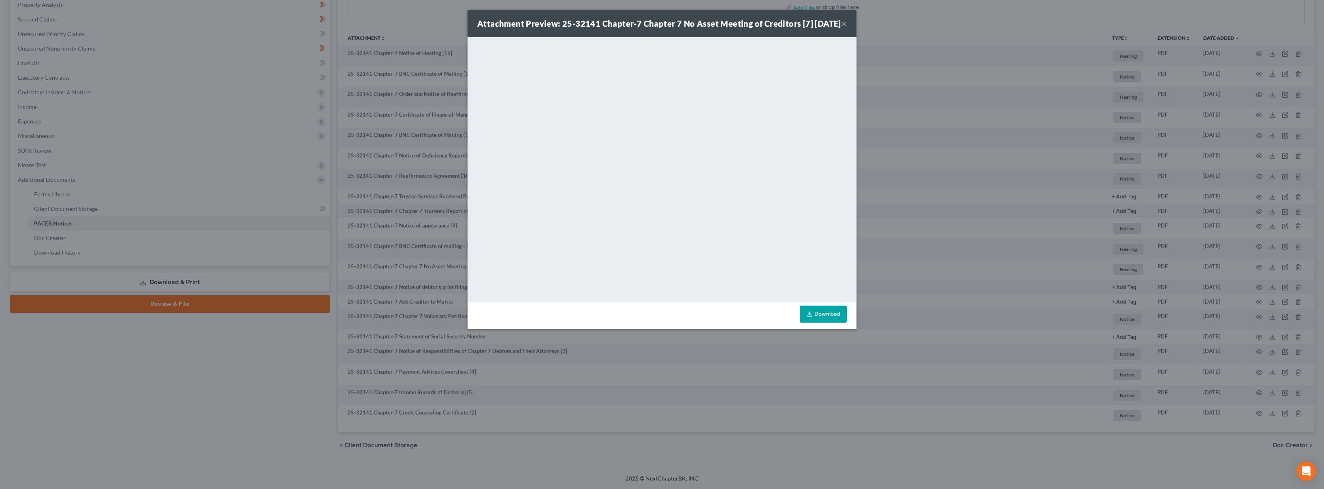
click at [844, 28] on button "×" at bounding box center [844, 24] width 6 height 10
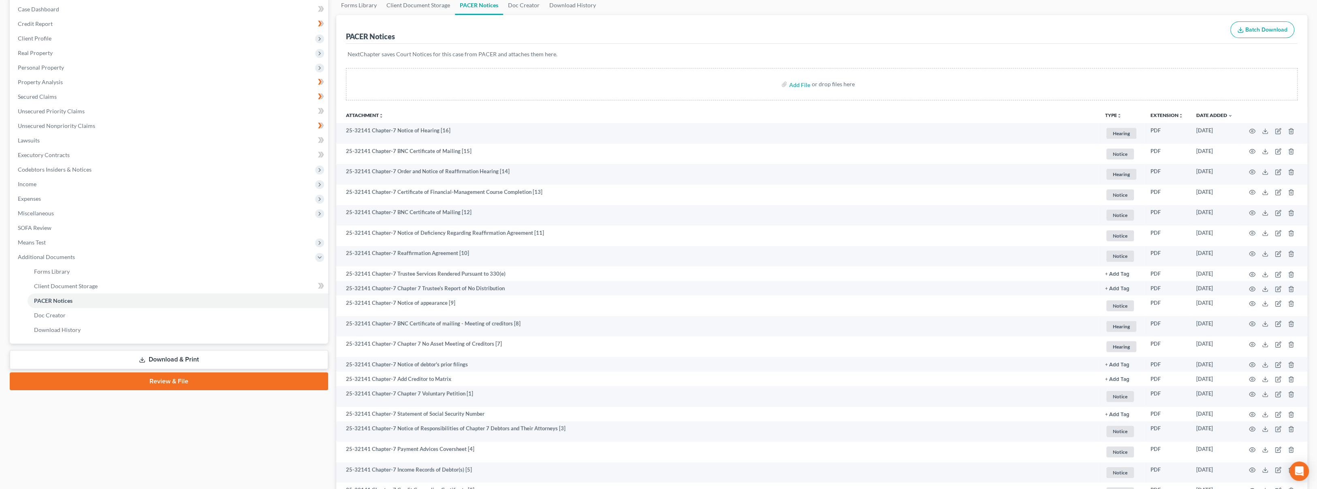
scroll to position [90, 0]
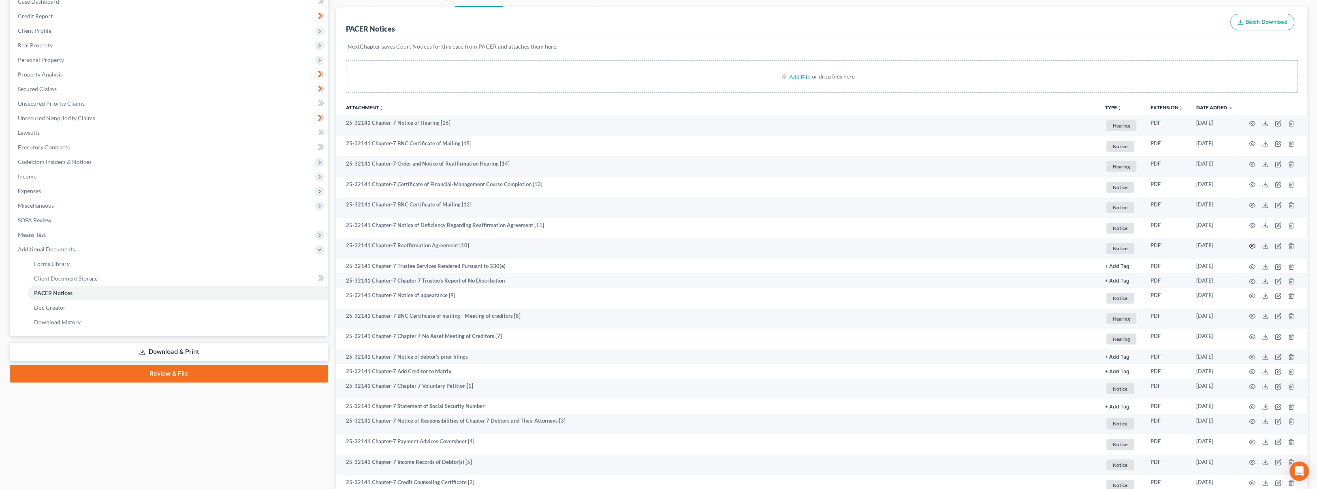
click at [1250, 245] on icon "button" at bounding box center [1252, 246] width 6 height 6
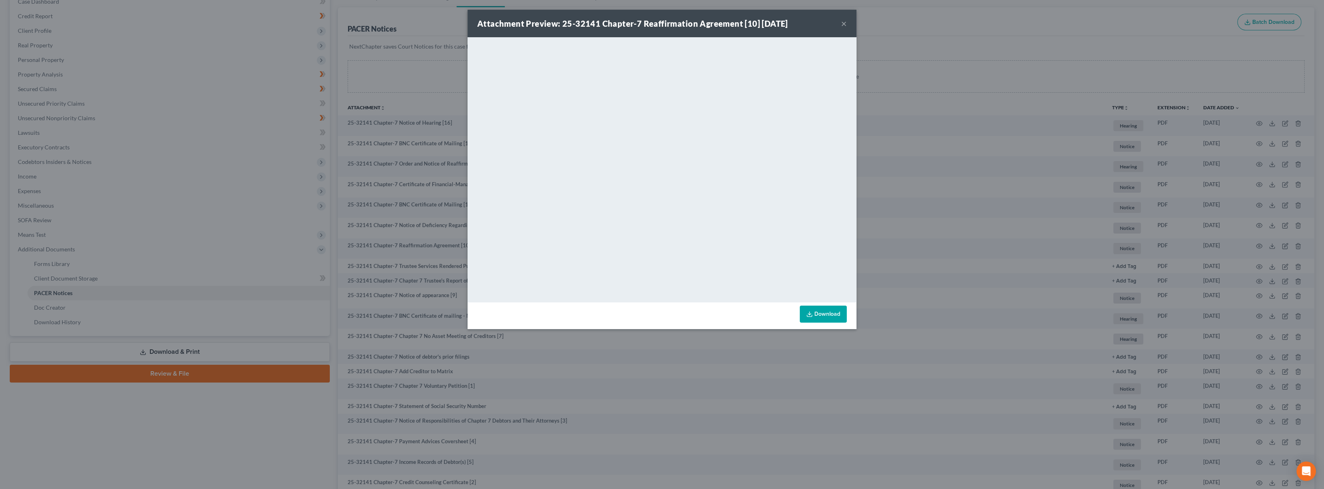
click at [844, 21] on button "×" at bounding box center [844, 24] width 6 height 10
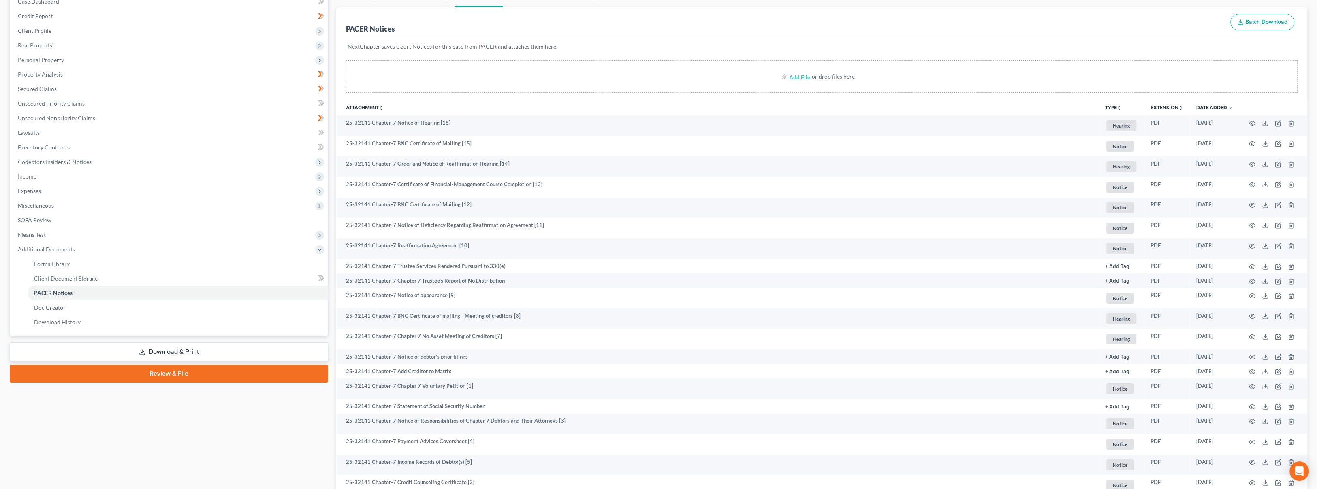
scroll to position [0, 0]
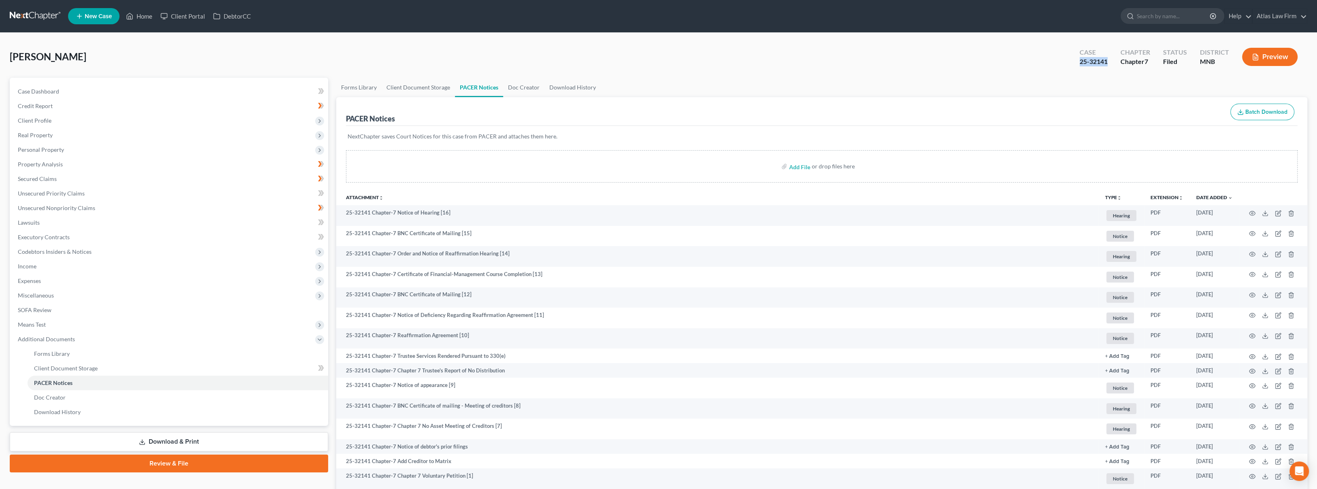
drag, startPoint x: 1097, startPoint y: 65, endPoint x: 1081, endPoint y: 62, distance: 16.5
click at [1081, 62] on div "Case 25-32141" at bounding box center [1093, 58] width 41 height 24
click at [1251, 213] on circle "button" at bounding box center [1252, 214] width 2 height 2
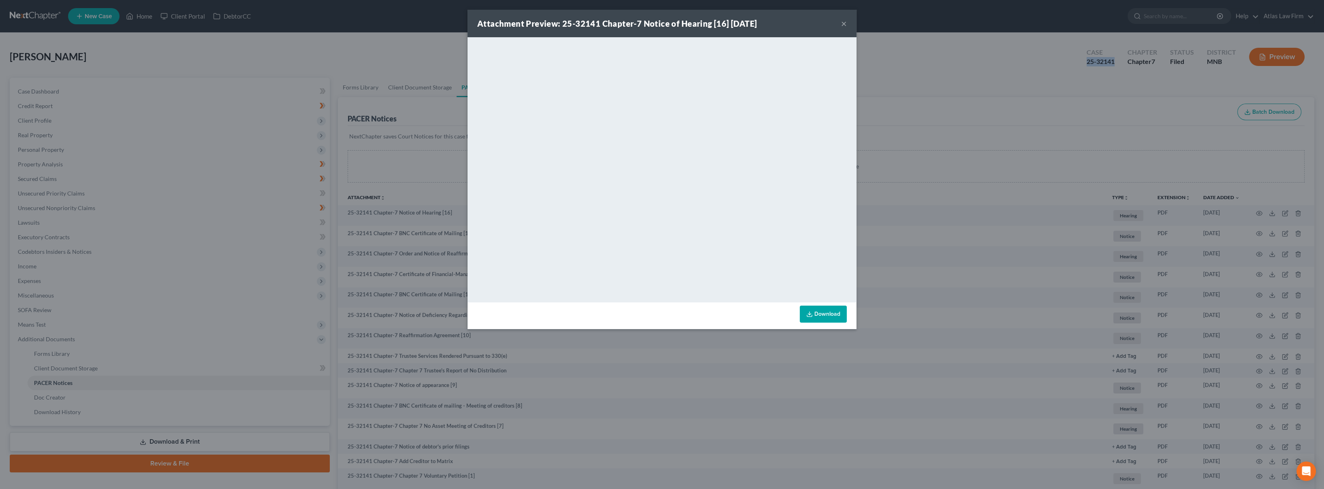
drag, startPoint x: 843, startPoint y: 22, endPoint x: 834, endPoint y: 40, distance: 19.7
click at [843, 22] on button "×" at bounding box center [844, 24] width 6 height 10
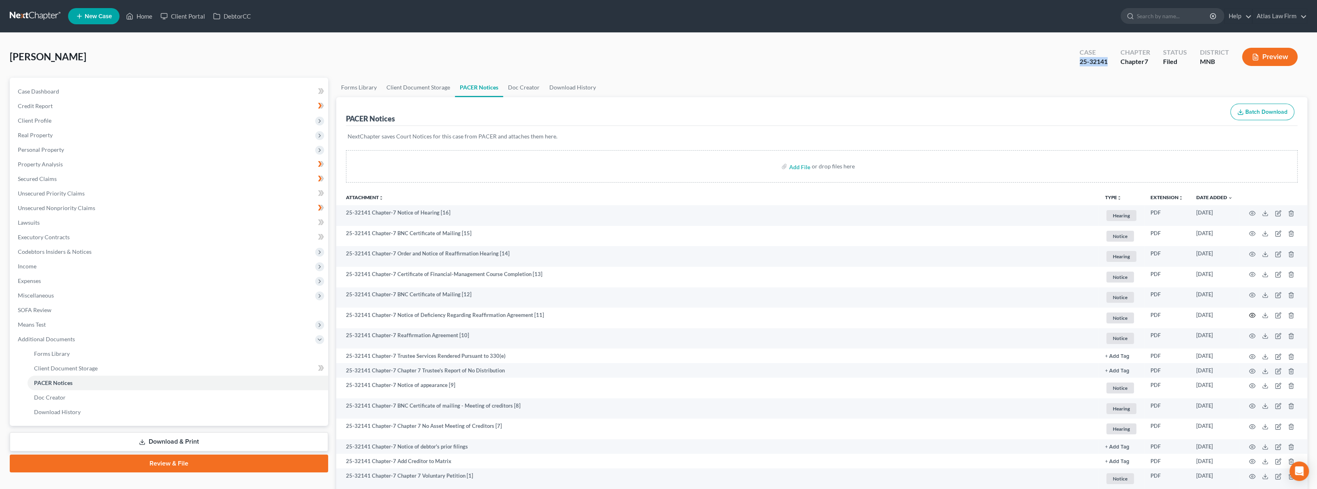
click at [1253, 315] on circle "button" at bounding box center [1252, 316] width 2 height 2
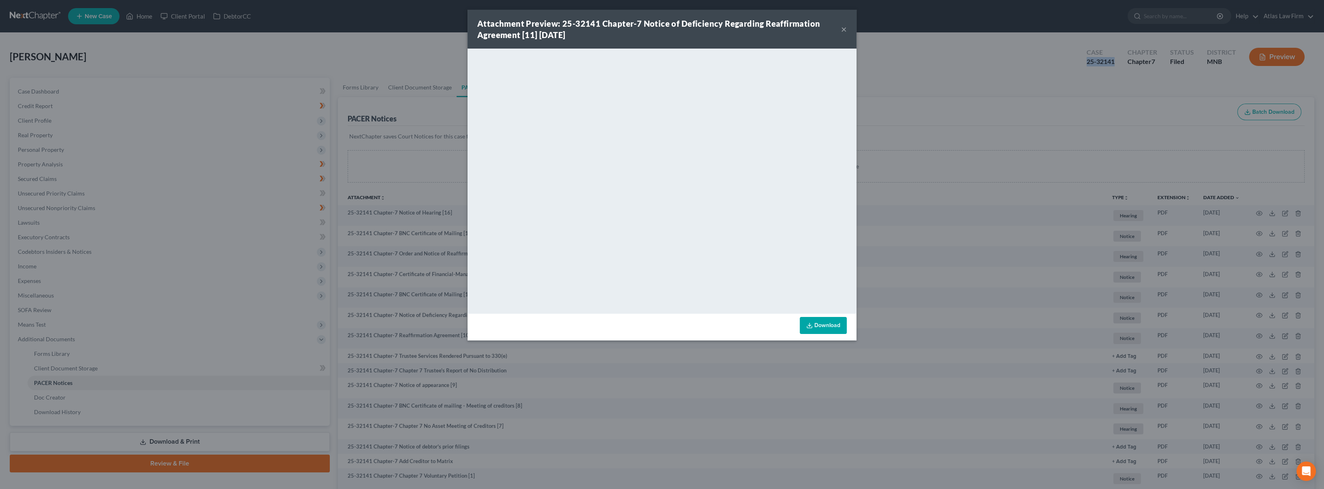
click at [841, 31] on button "×" at bounding box center [844, 29] width 6 height 10
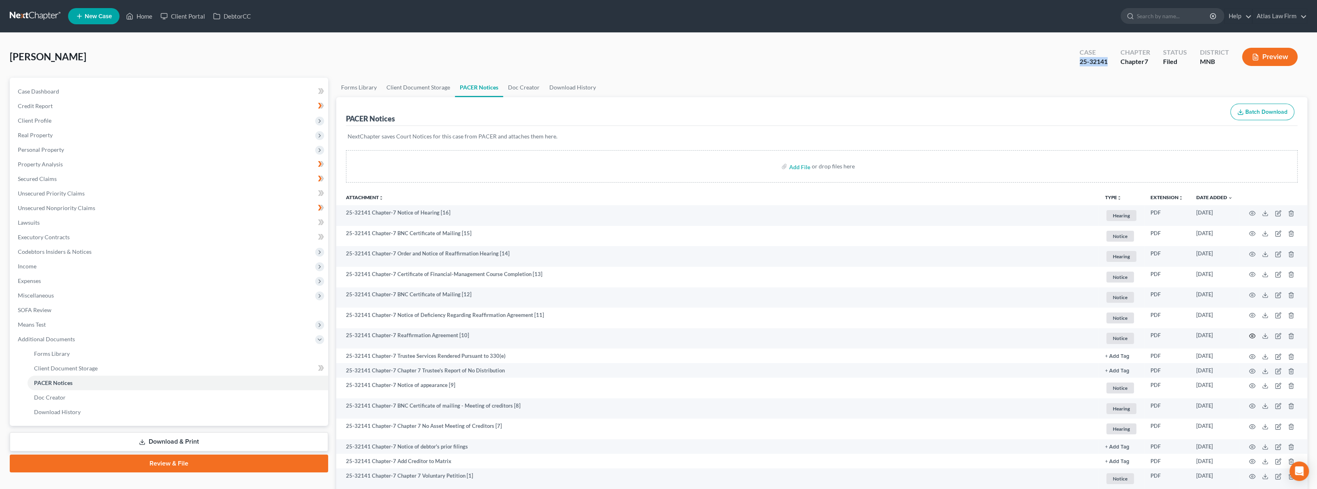
click at [1254, 337] on icon "button" at bounding box center [1252, 336] width 6 height 4
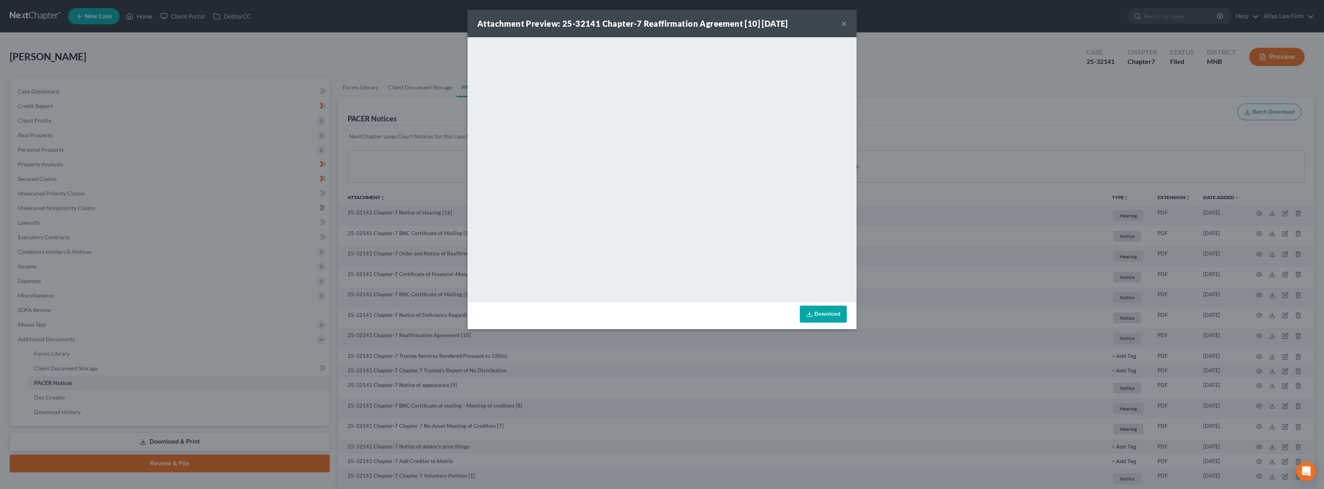
click at [839, 19] on div "Attachment Preview: 25-32141 Chapter-7 Reaffirmation Agreement [10] [DATE] ×" at bounding box center [661, 24] width 389 height 28
click at [841, 20] on div "Attachment Preview: 25-32141 Chapter-7 Reaffirmation Agreement [10] [DATE] ×" at bounding box center [661, 24] width 389 height 28
click at [843, 23] on button "×" at bounding box center [844, 24] width 6 height 10
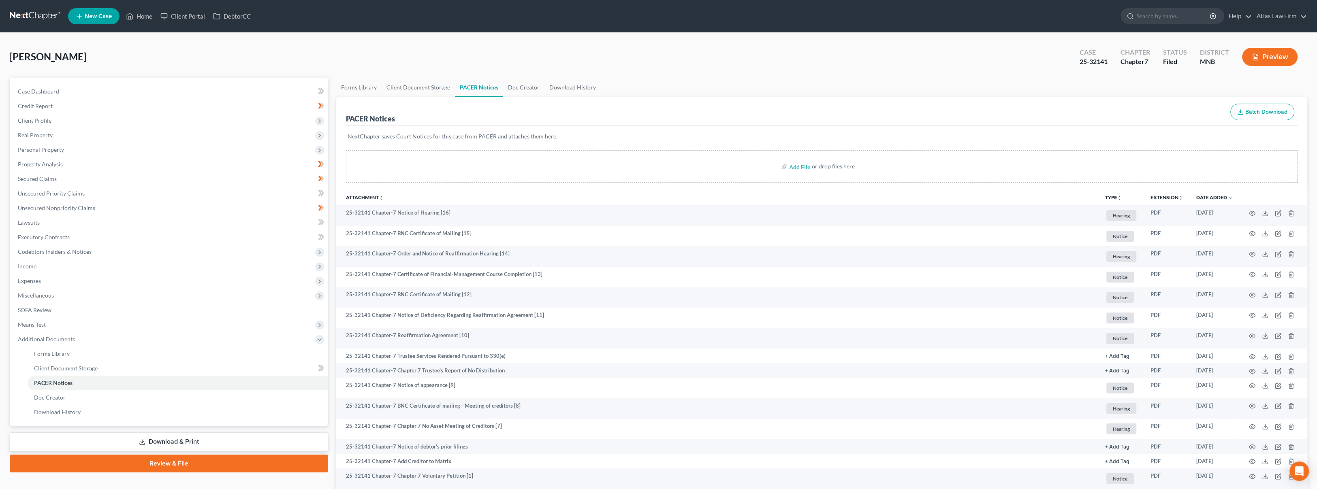
click at [1254, 207] on td at bounding box center [1273, 215] width 68 height 21
click at [1250, 214] on icon "button" at bounding box center [1252, 213] width 6 height 4
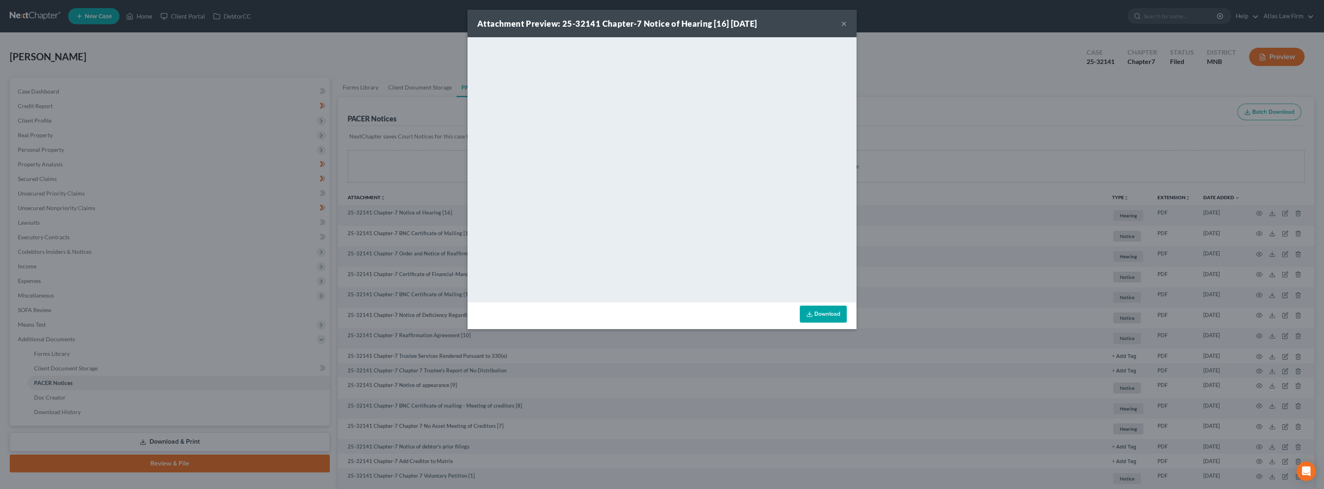
click at [843, 22] on button "×" at bounding box center [844, 24] width 6 height 10
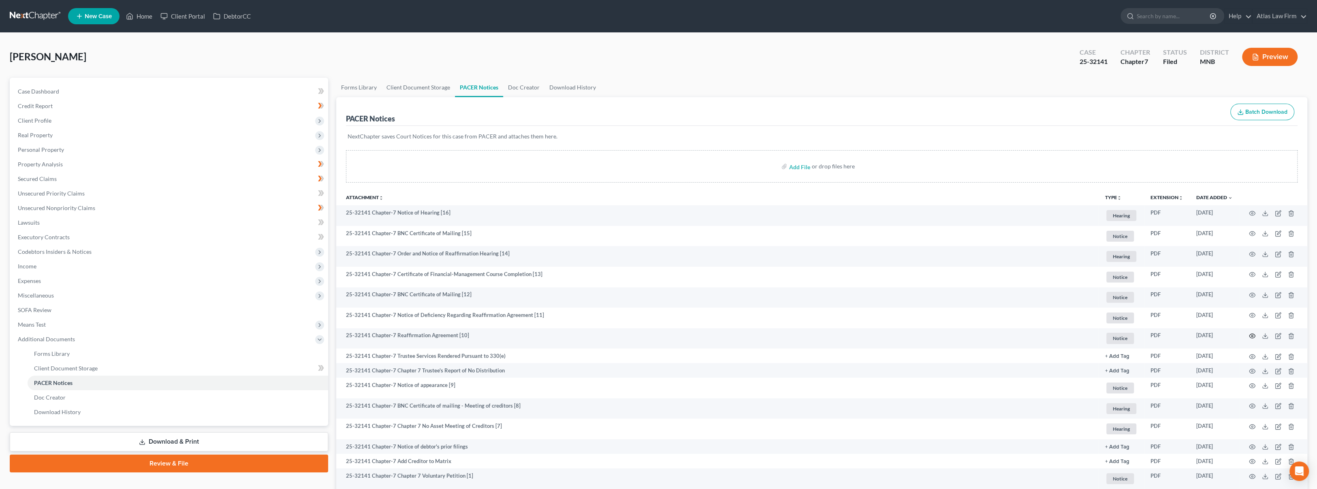
click at [1253, 335] on circle "button" at bounding box center [1252, 336] width 2 height 2
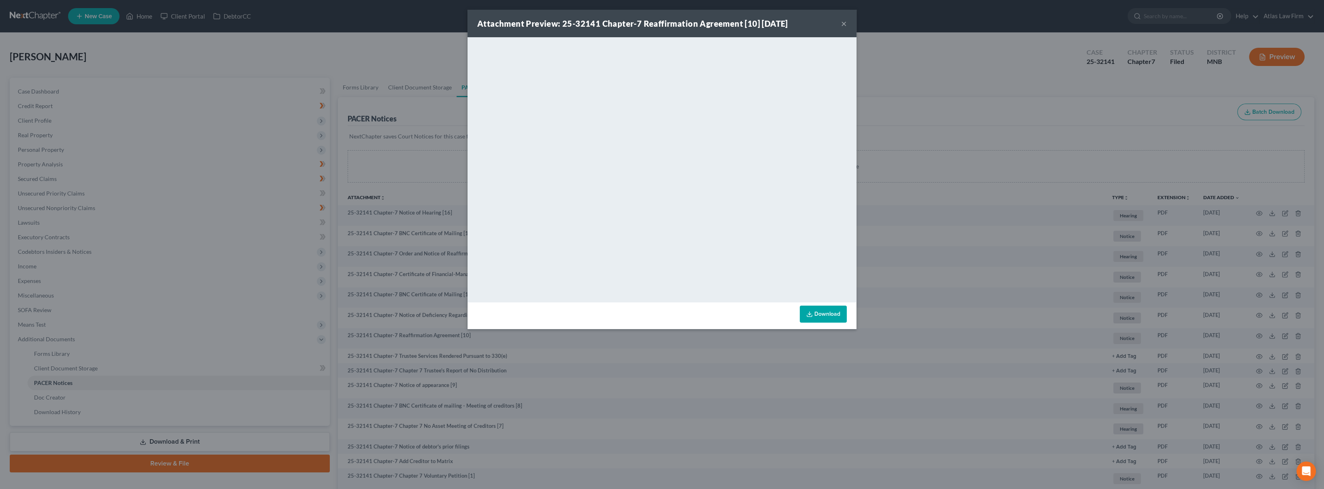
click at [844, 25] on button "×" at bounding box center [844, 24] width 6 height 10
